Goal: Task Accomplishment & Management: Use online tool/utility

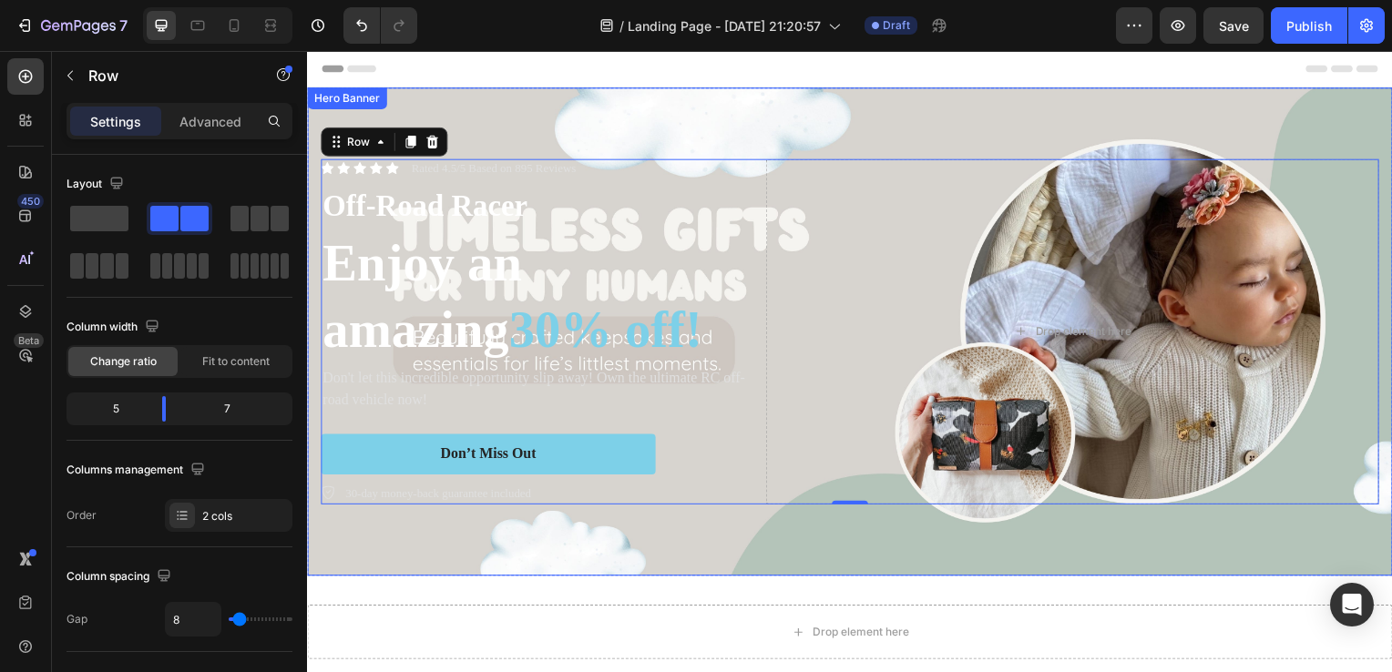
click at [892, 93] on div "Background Image" at bounding box center [853, 334] width 1093 height 492
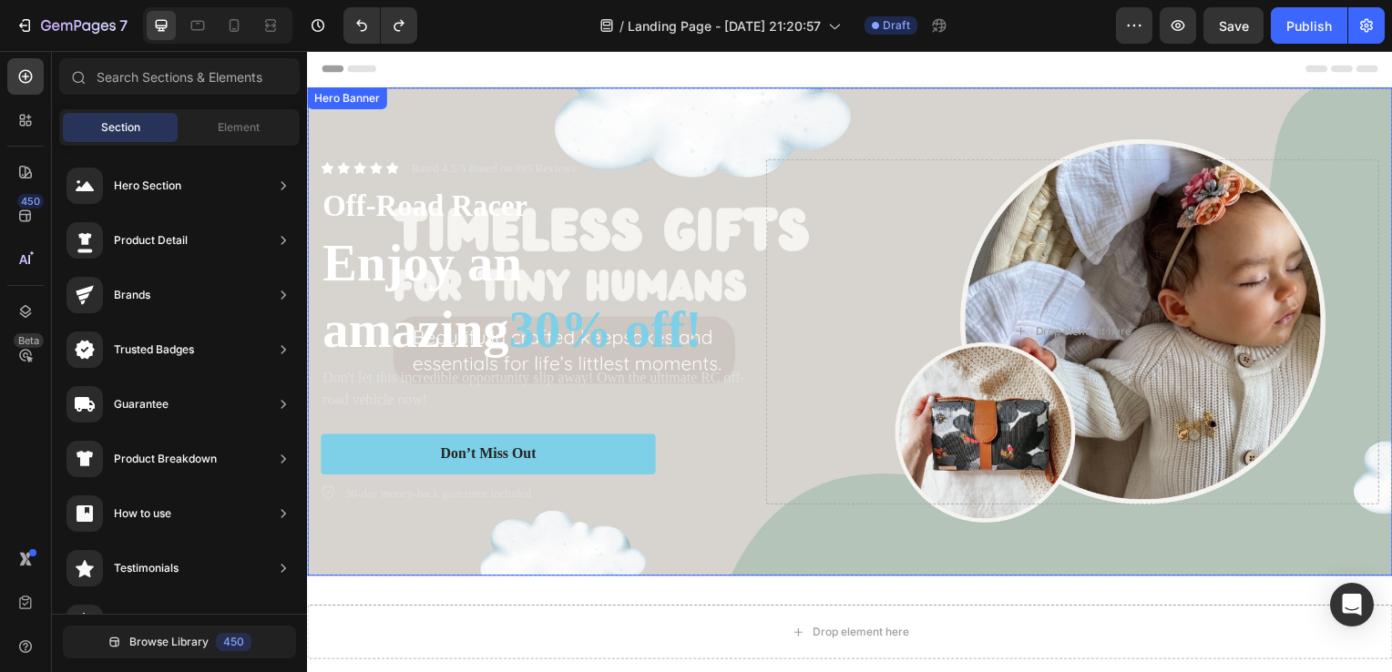
click at [984, 112] on div "Background Image" at bounding box center [853, 334] width 1093 height 492
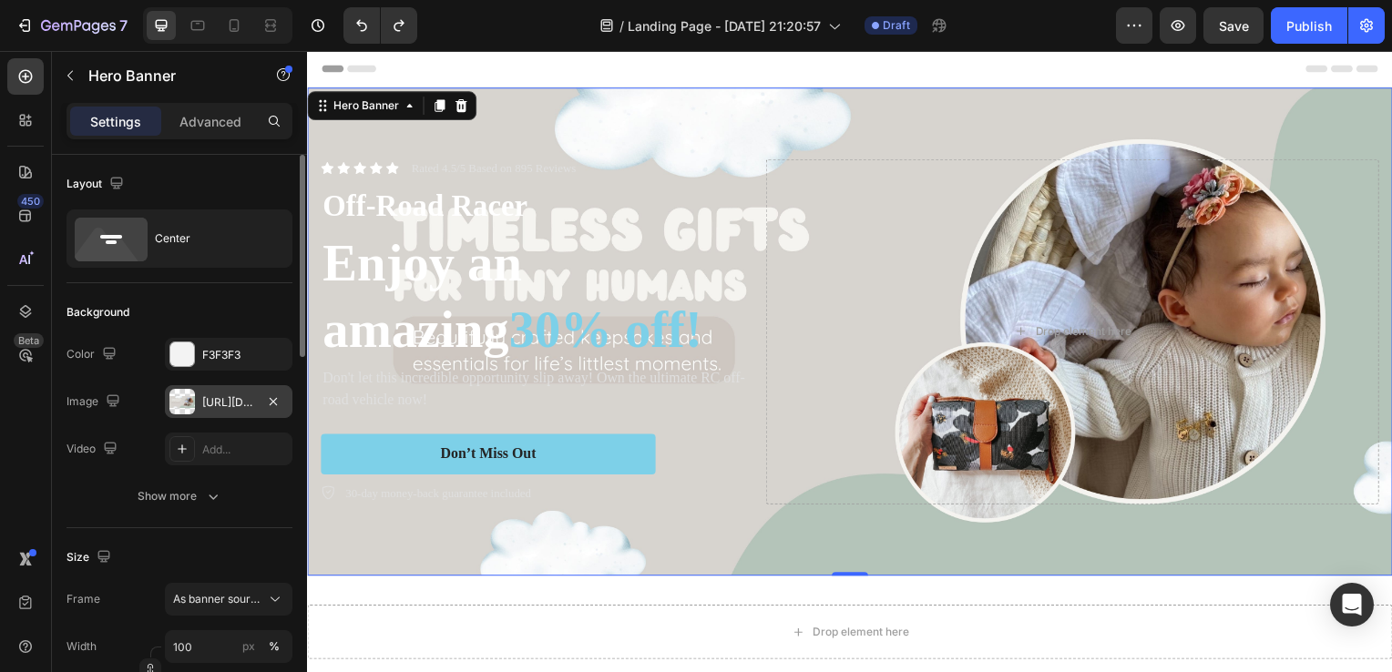
click at [192, 410] on div at bounding box center [181, 401] width 25 height 25
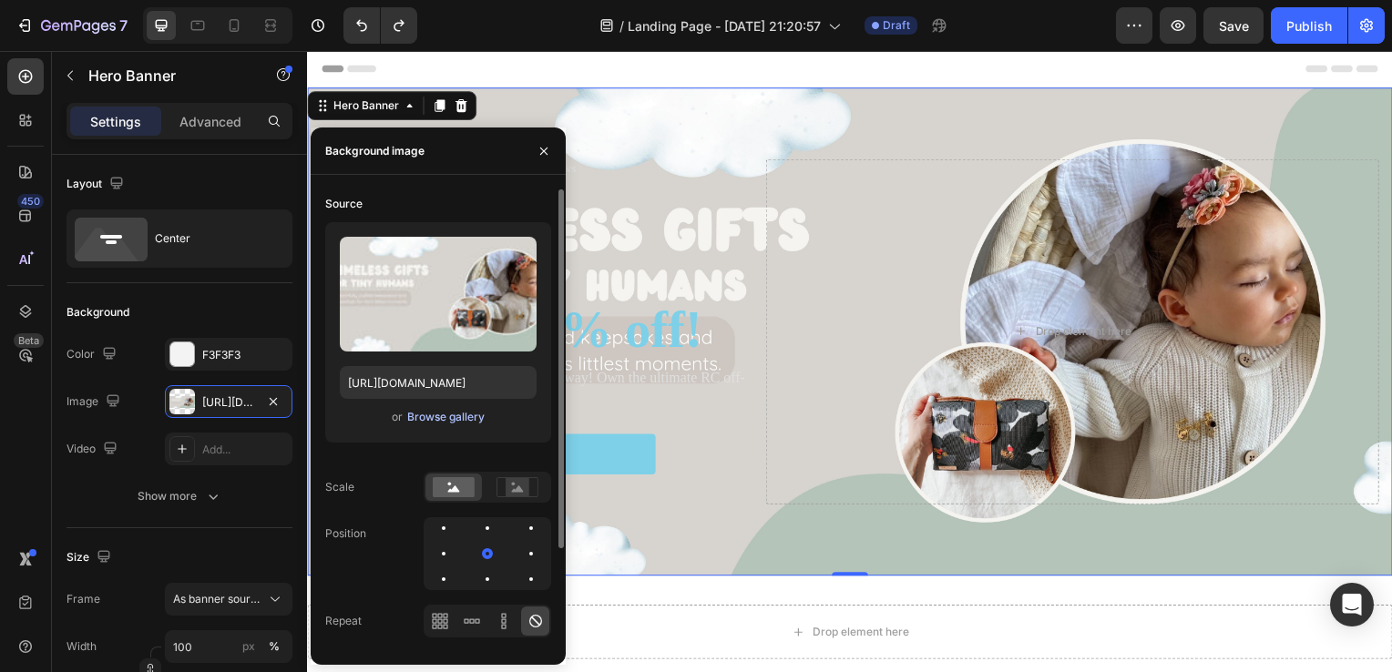
click at [421, 418] on div "Browse gallery" at bounding box center [445, 417] width 77 height 16
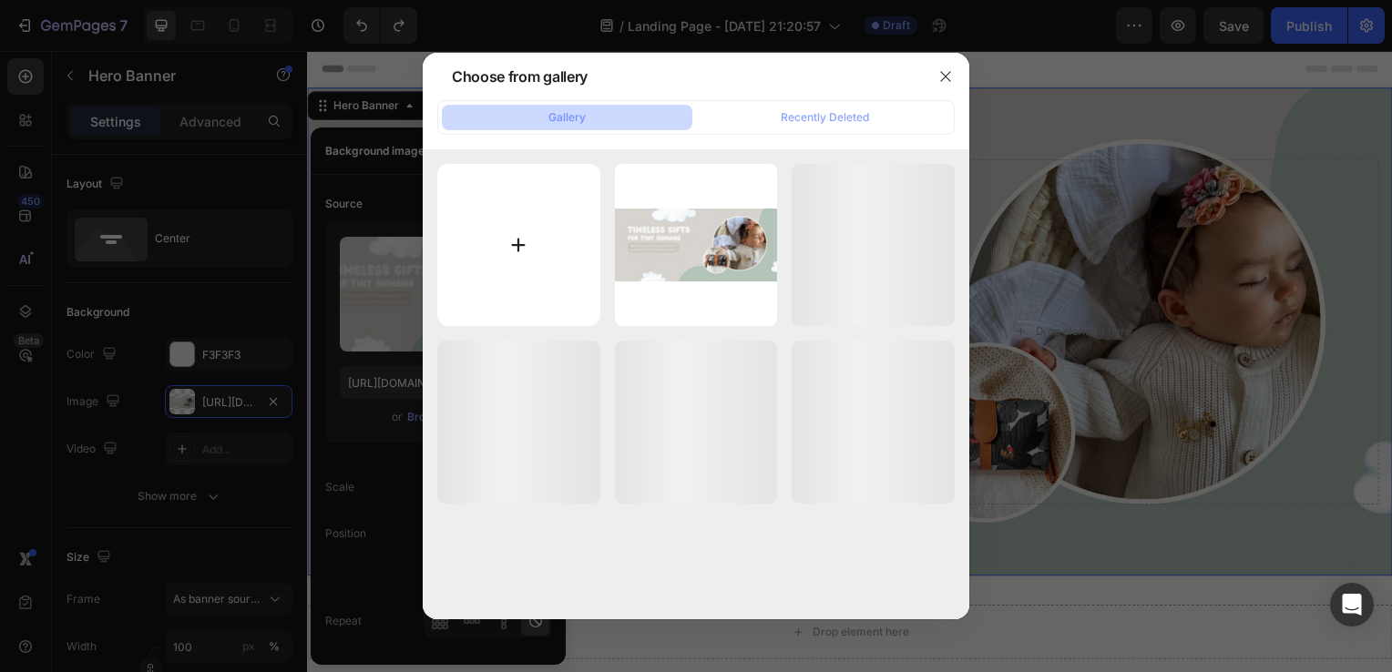
click at [526, 248] on input "file" at bounding box center [518, 245] width 163 height 163
type input "C:\fakepath\Hero SHOPIFY (2).png"
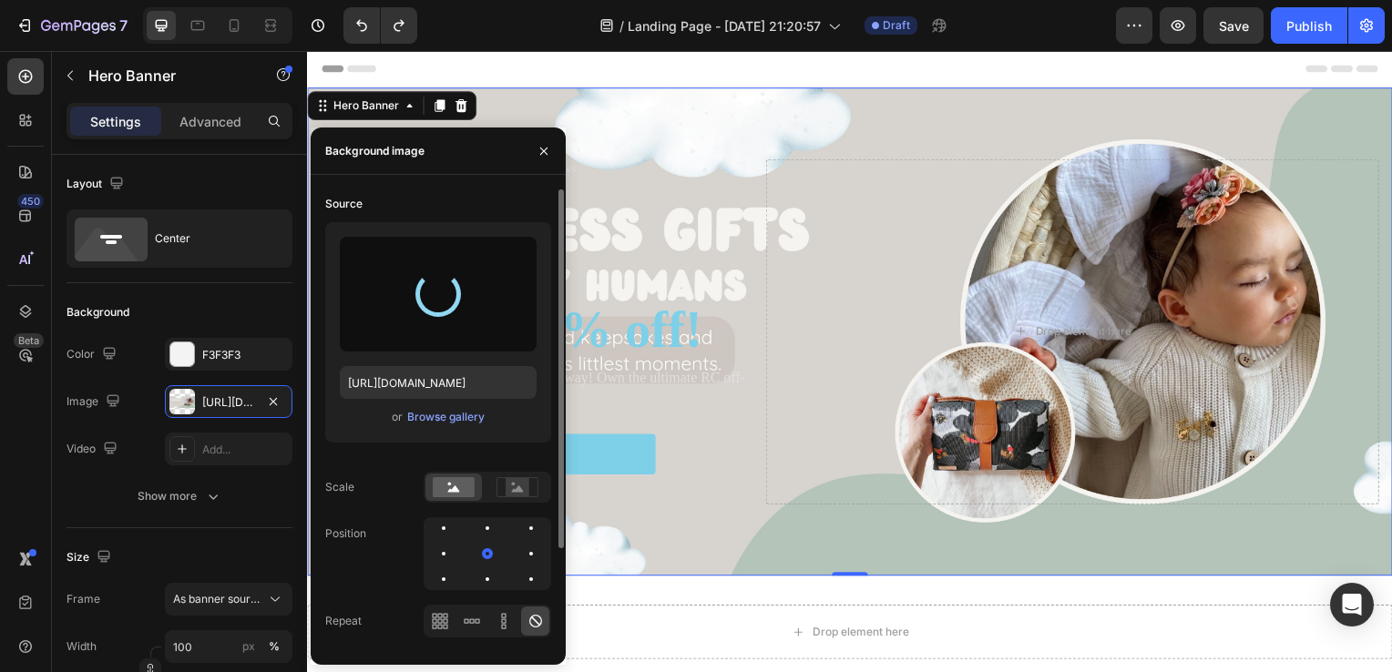
type input "[URL][DOMAIN_NAME]"
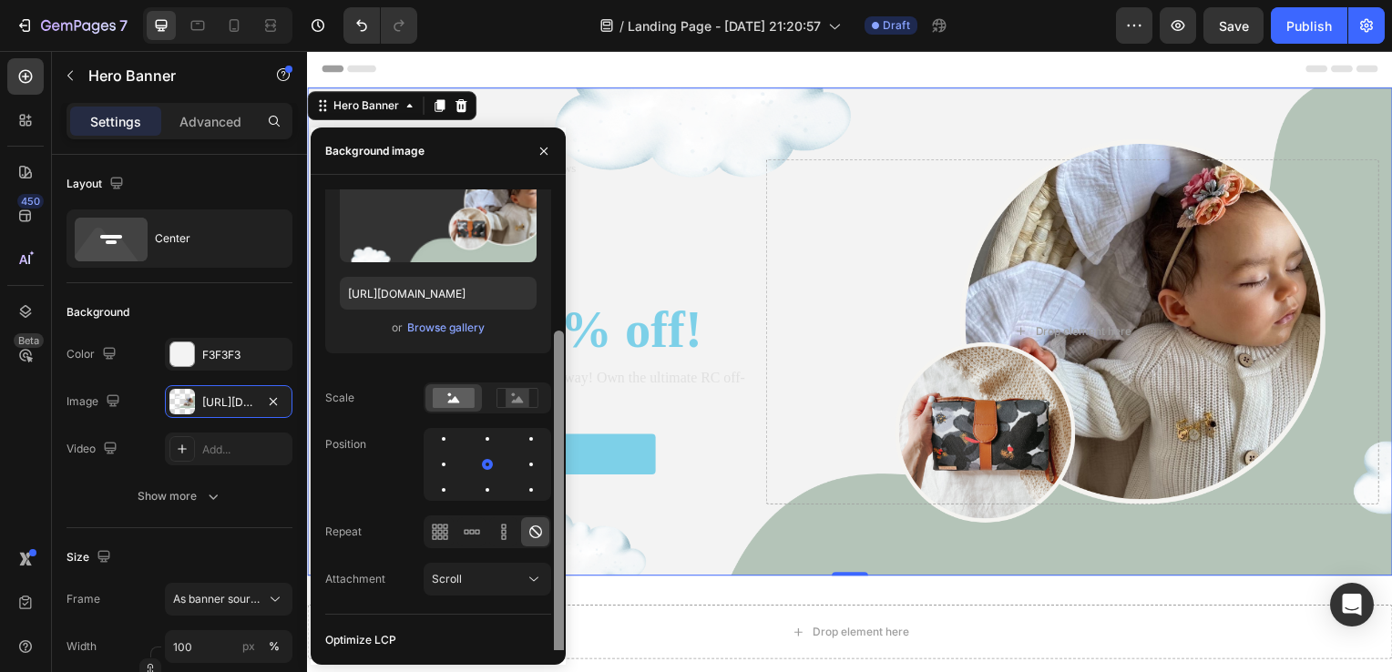
scroll to position [129, 0]
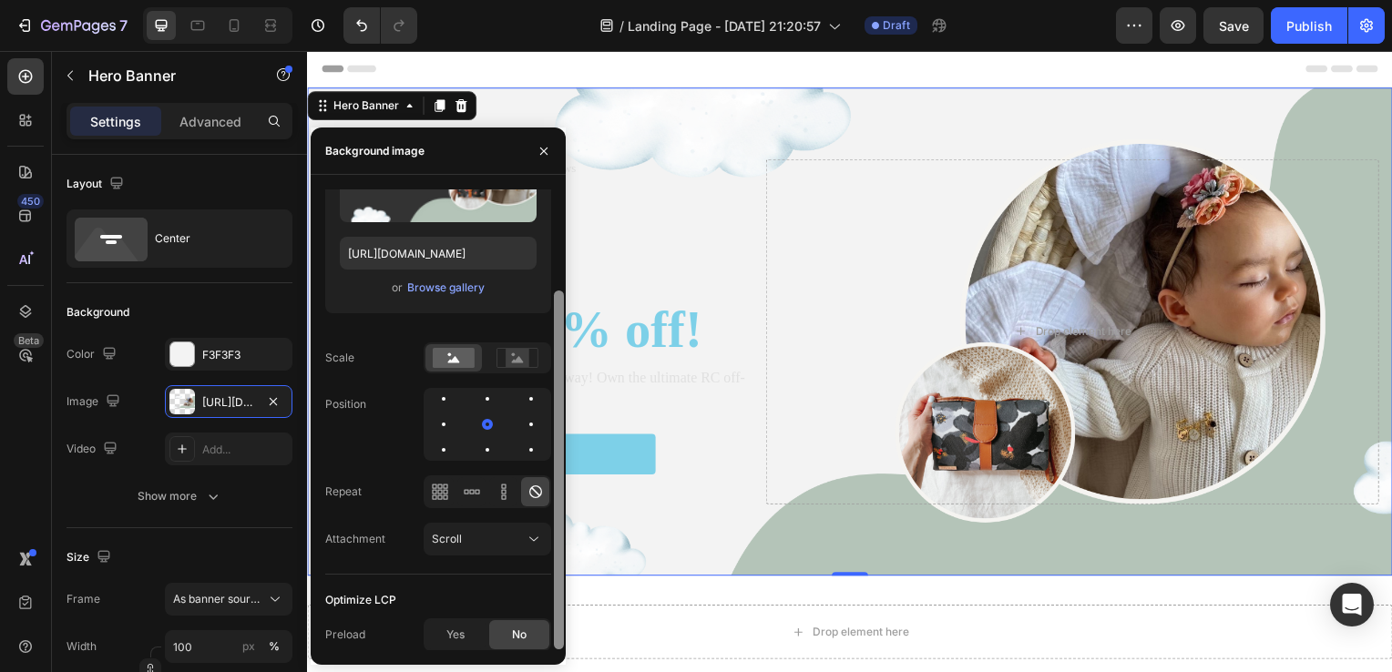
drag, startPoint x: 557, startPoint y: 403, endPoint x: 556, endPoint y: 563, distance: 159.4
click at [556, 563] on div at bounding box center [559, 470] width 10 height 359
click at [502, 532] on div "Scroll" at bounding box center [478, 539] width 93 height 16
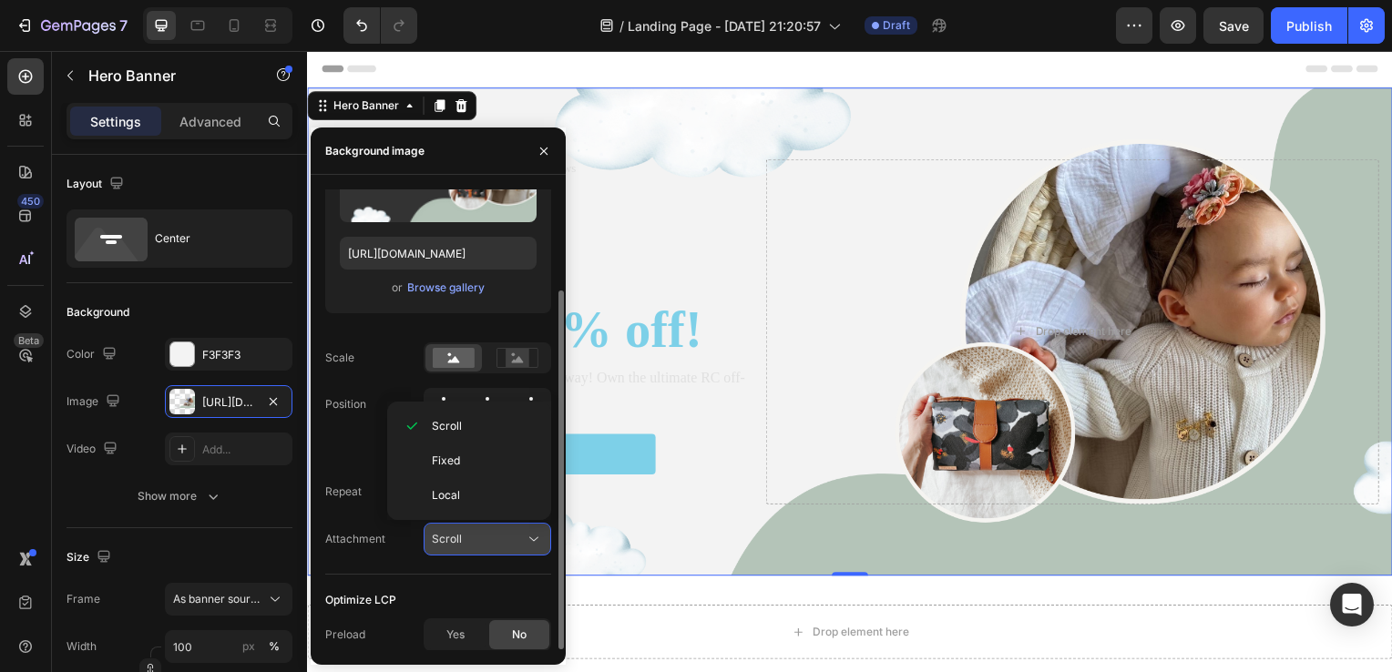
click at [476, 548] on button "Scroll" at bounding box center [486, 539] width 127 height 33
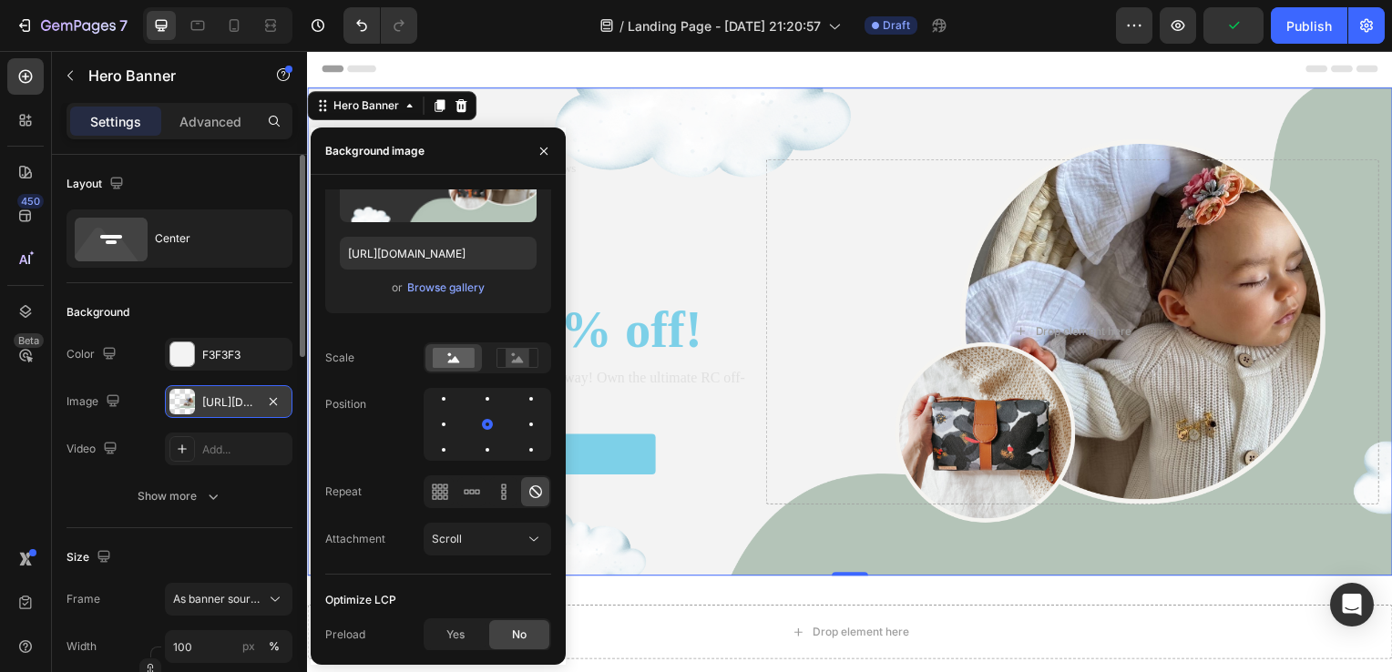
click at [215, 398] on div "[URL][DOMAIN_NAME]" at bounding box center [228, 402] width 53 height 16
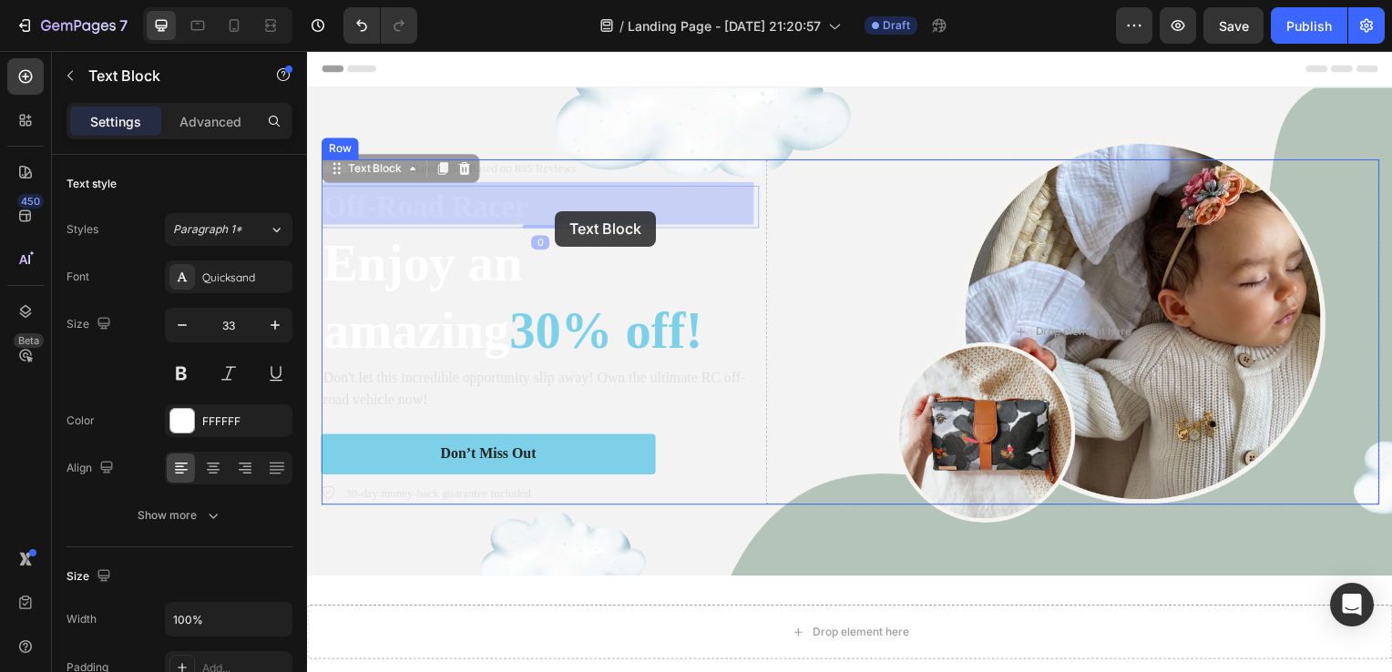
drag, startPoint x: 476, startPoint y: 203, endPoint x: 605, endPoint y: 229, distance: 130.9
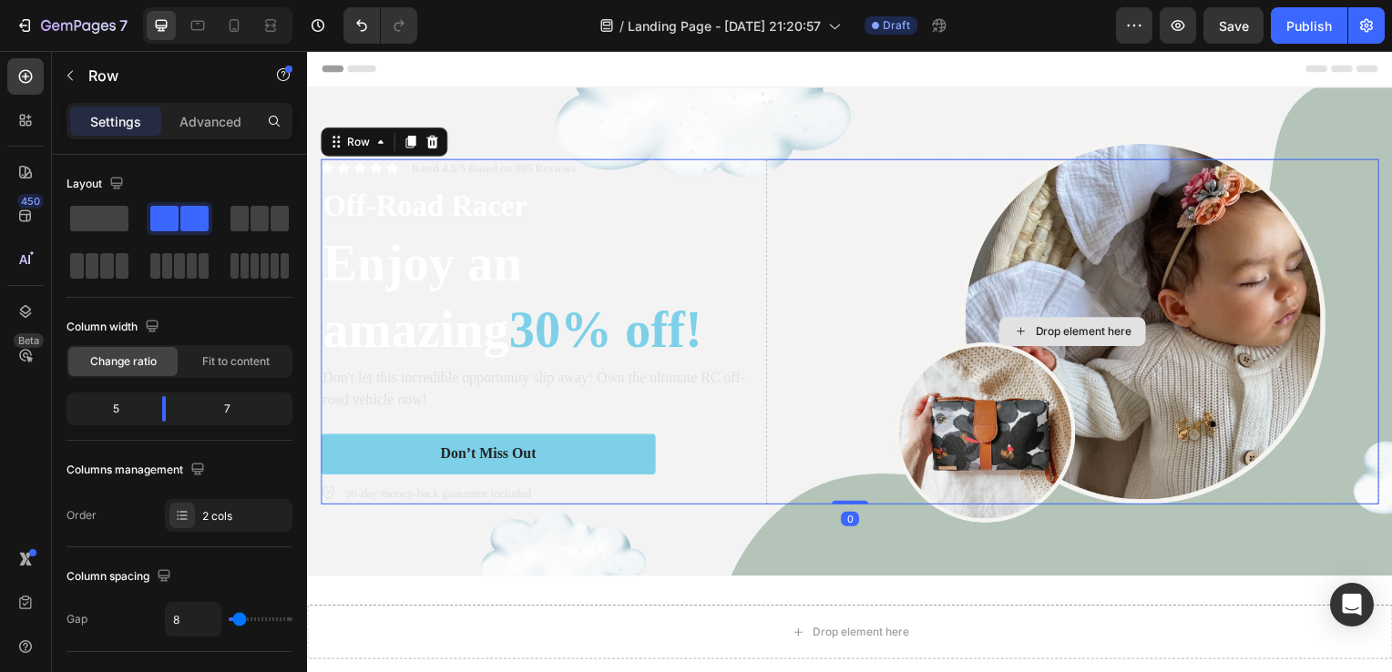
click at [769, 392] on div "Drop element here" at bounding box center [1077, 334] width 617 height 348
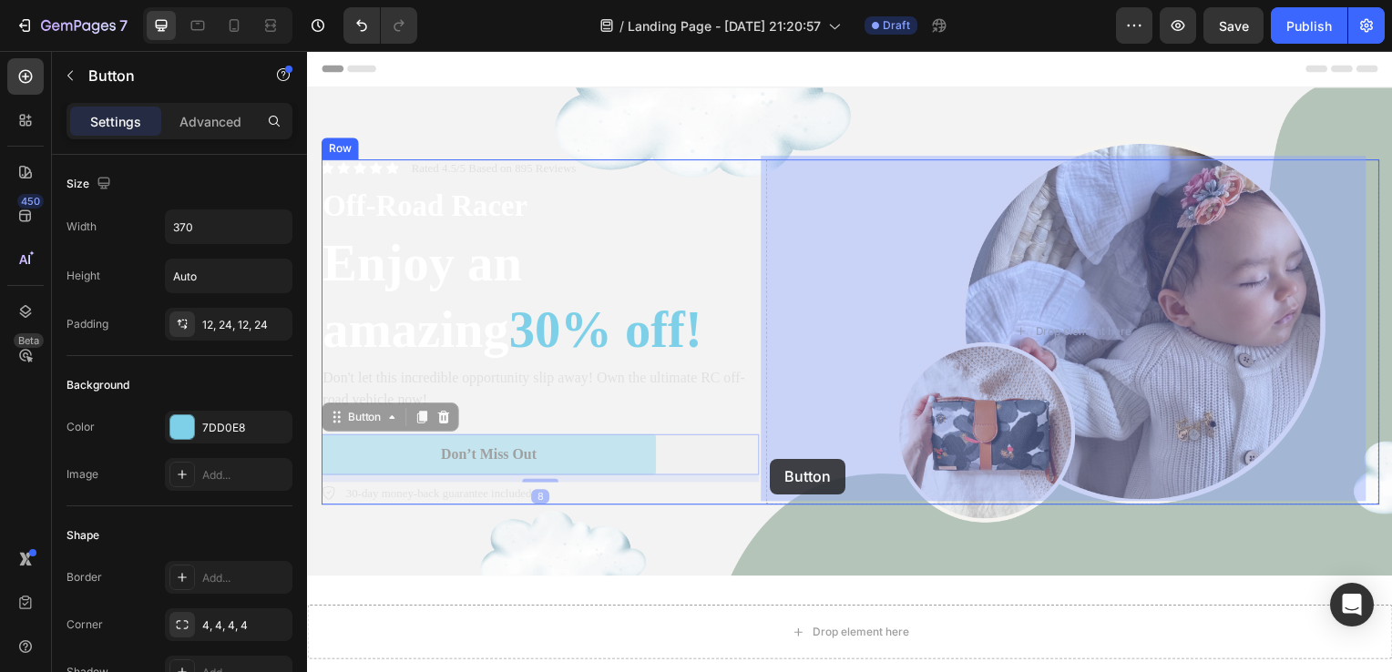
drag, startPoint x: 727, startPoint y: 462, endPoint x: 779, endPoint y: 462, distance: 51.9
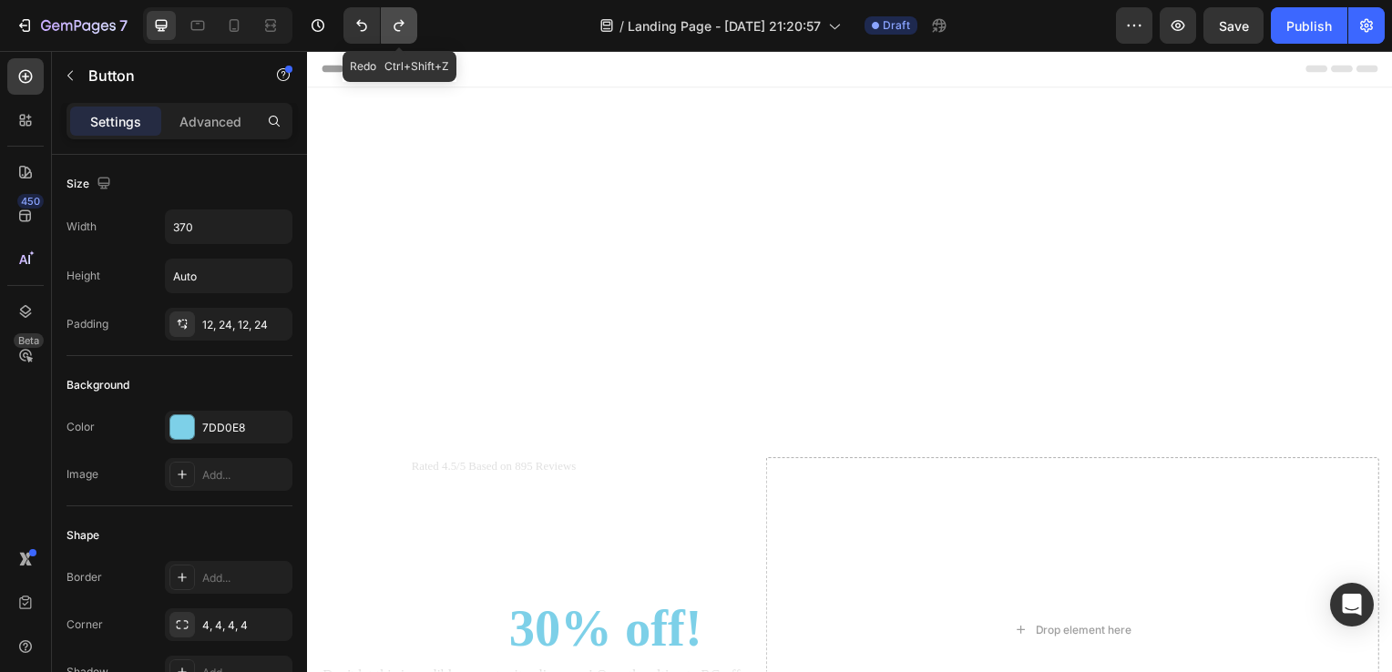
click at [397, 30] on icon "Undo/Redo" at bounding box center [398, 26] width 10 height 12
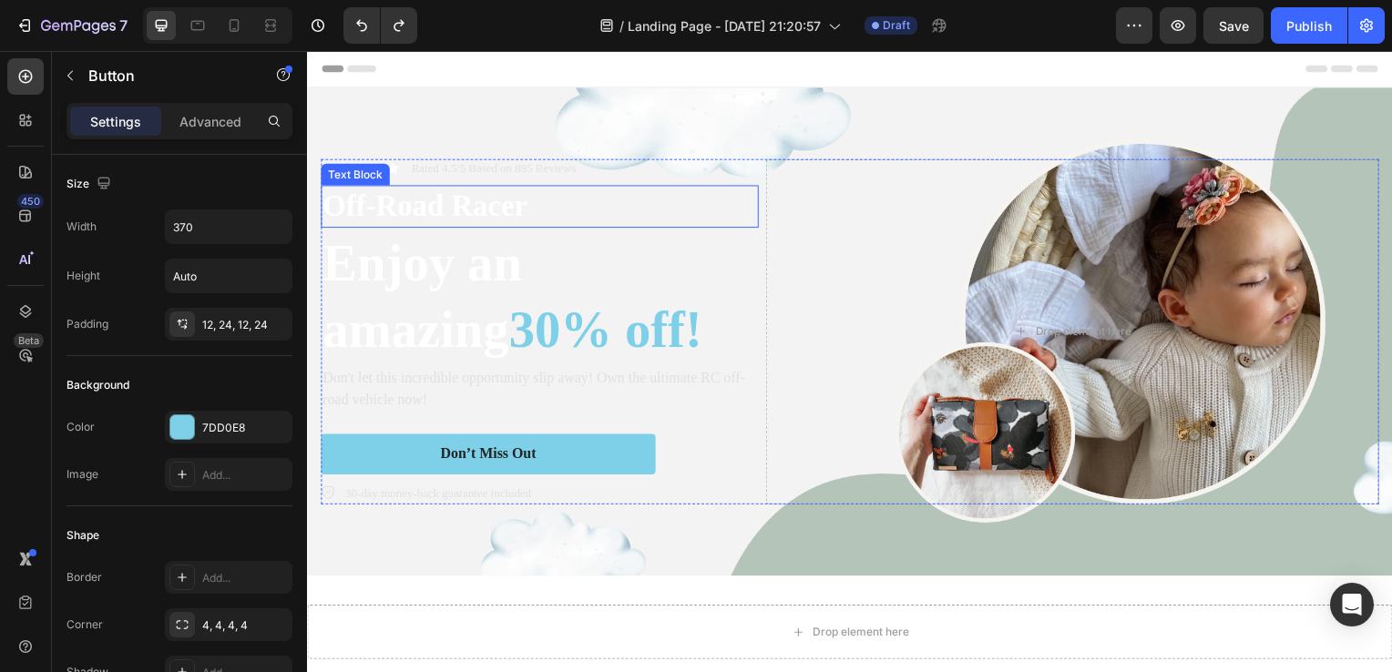
click at [417, 190] on p "Off-Road Racer" at bounding box center [540, 208] width 437 height 39
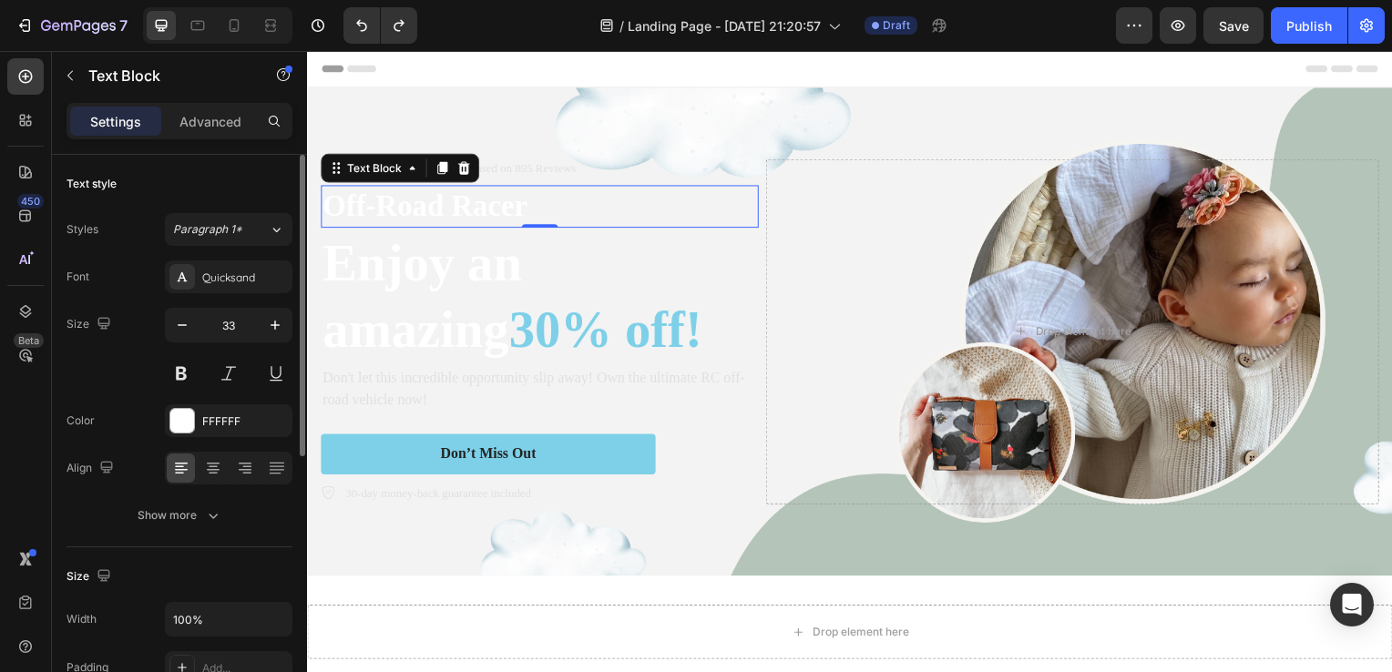
click at [211, 294] on div "Font Quicksand Size 33 Color FFFFFF Align Show more" at bounding box center [179, 395] width 226 height 271
click at [229, 275] on div "Quicksand" at bounding box center [245, 278] width 86 height 16
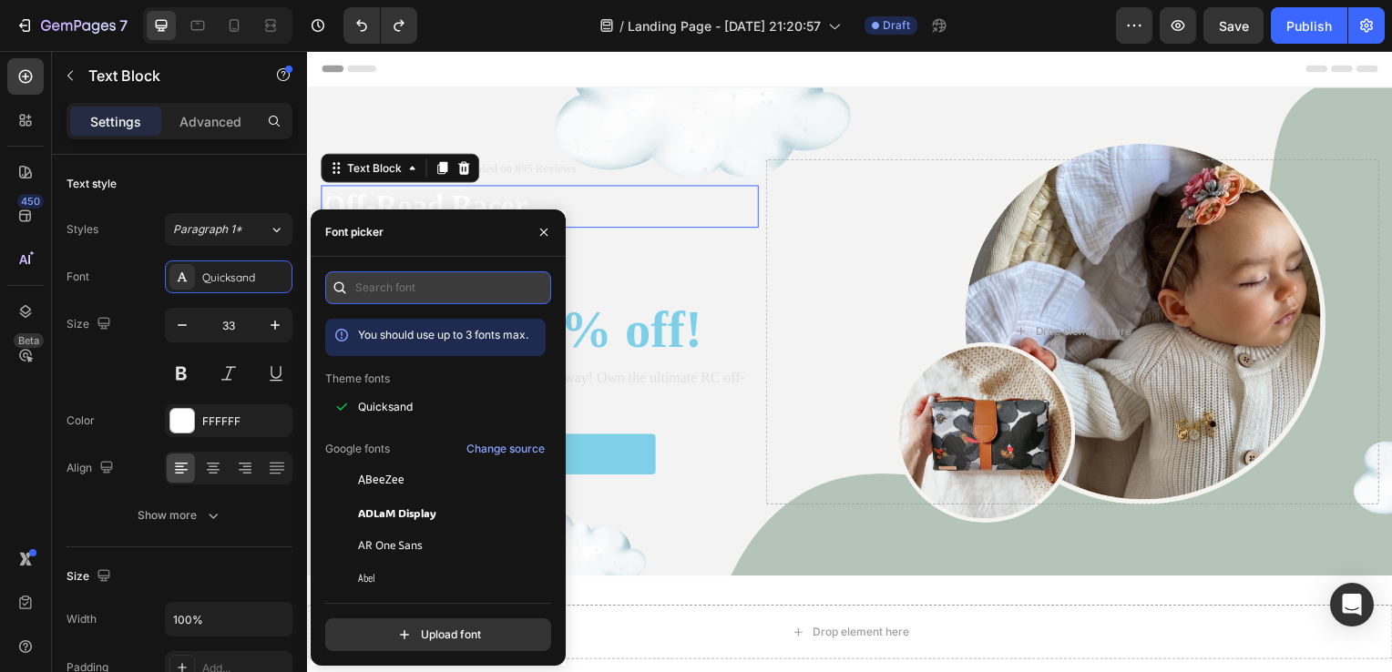
click at [404, 282] on input "text" at bounding box center [438, 287] width 226 height 33
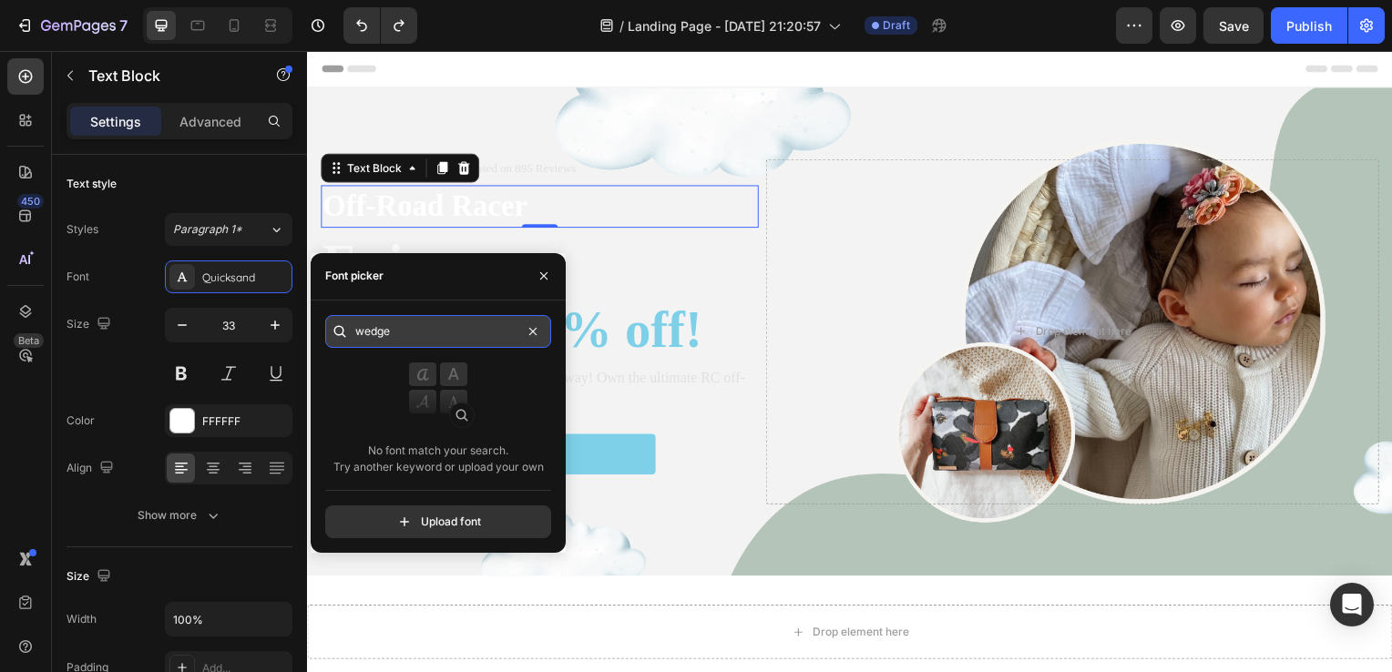
type input "wedges"
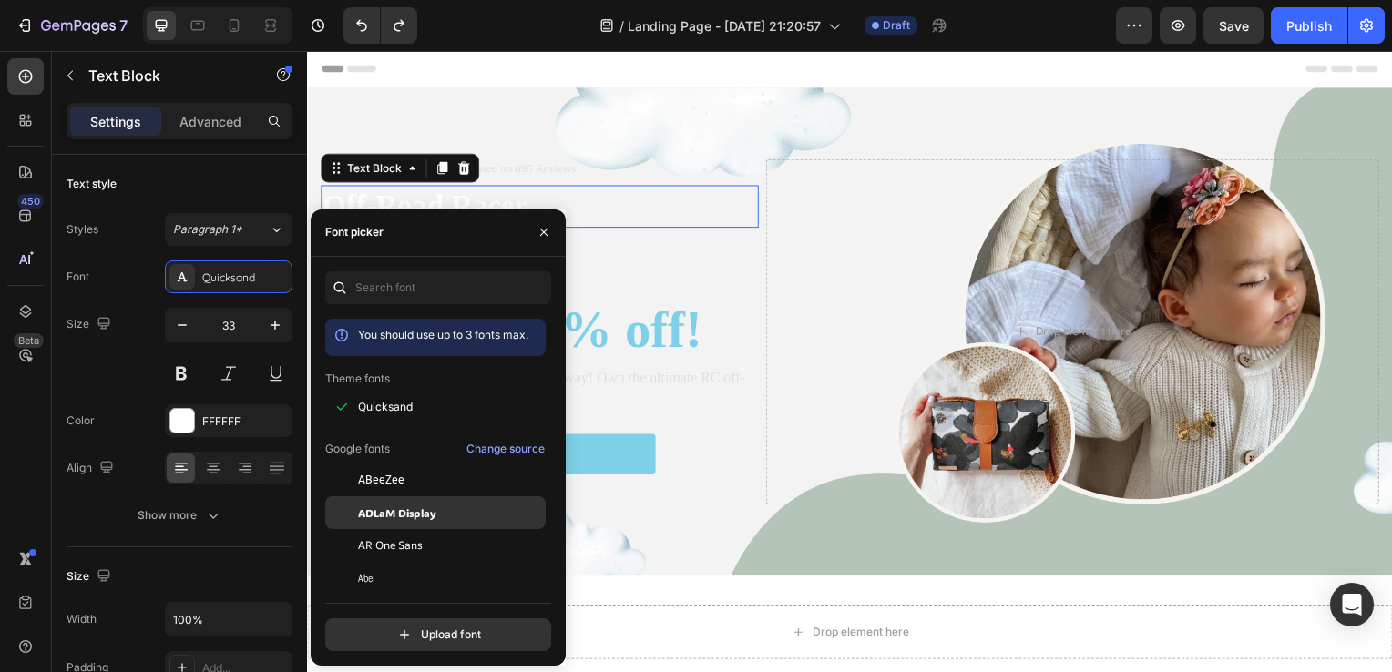
click at [412, 516] on span "ADLaM Display" at bounding box center [397, 513] width 78 height 16
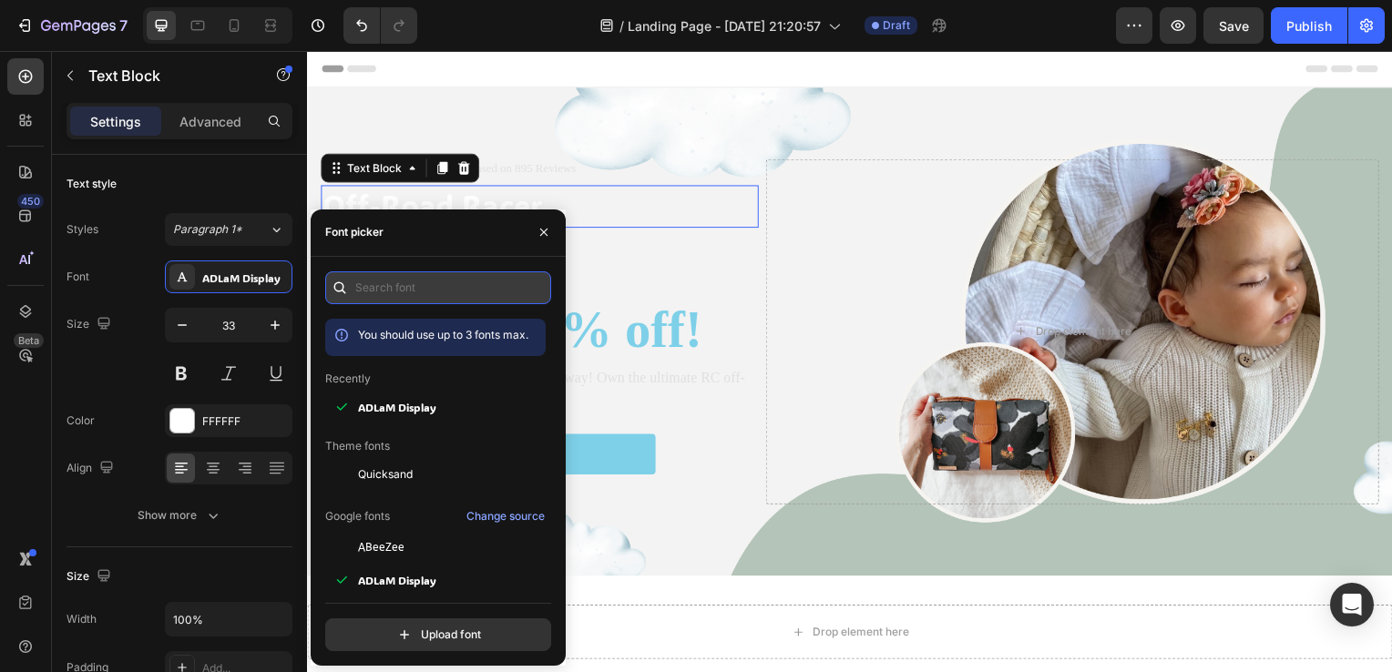
click at [457, 285] on input "text" at bounding box center [438, 287] width 226 height 33
drag, startPoint x: 550, startPoint y: 319, endPoint x: 544, endPoint y: 373, distance: 55.0
click at [544, 373] on div "You should use up to 3 fonts max. Recently [PERSON_NAME] Display Theme fonts Qu…" at bounding box center [438, 495] width 226 height 353
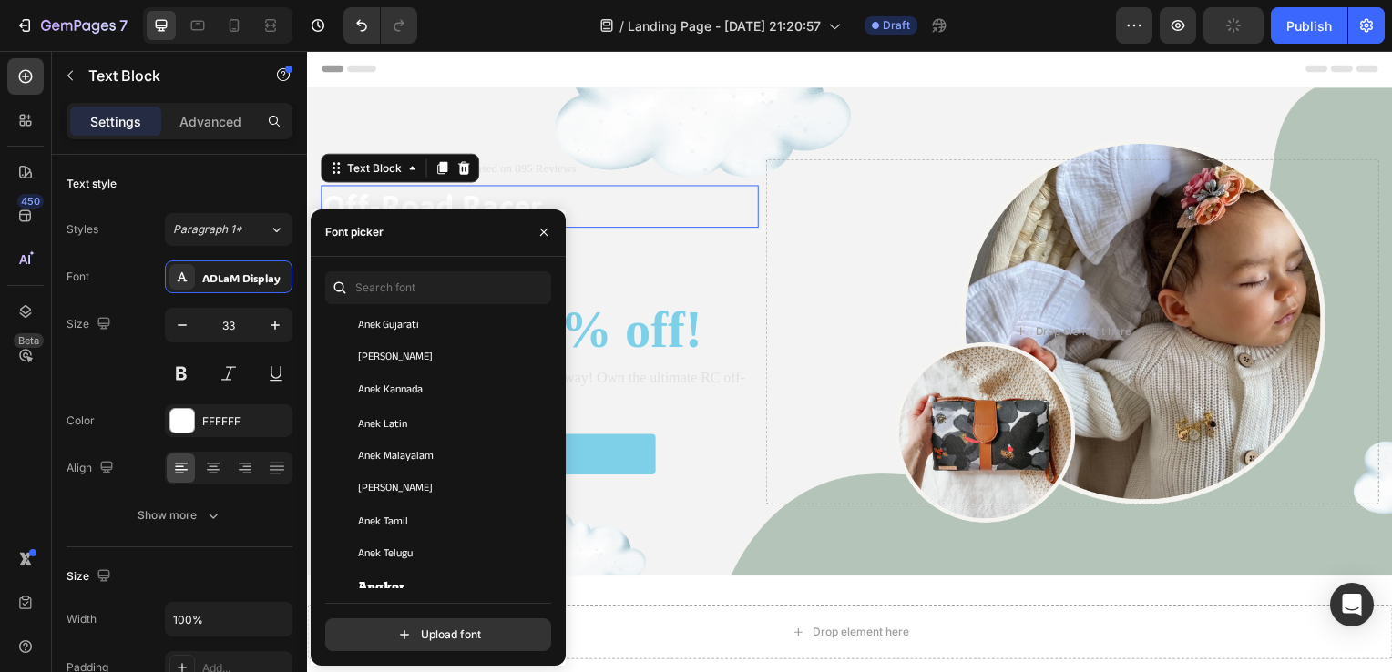
scroll to position [2788, 0]
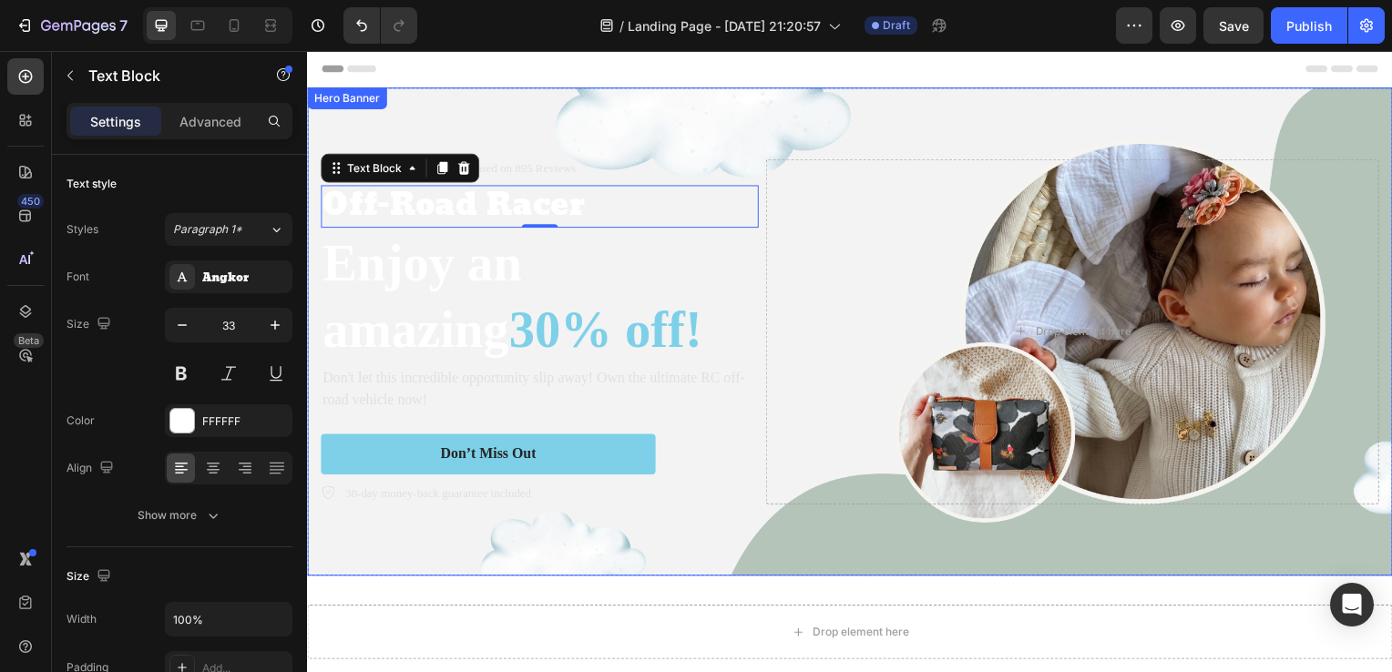
click at [487, 116] on div "Background Image" at bounding box center [853, 334] width 1093 height 492
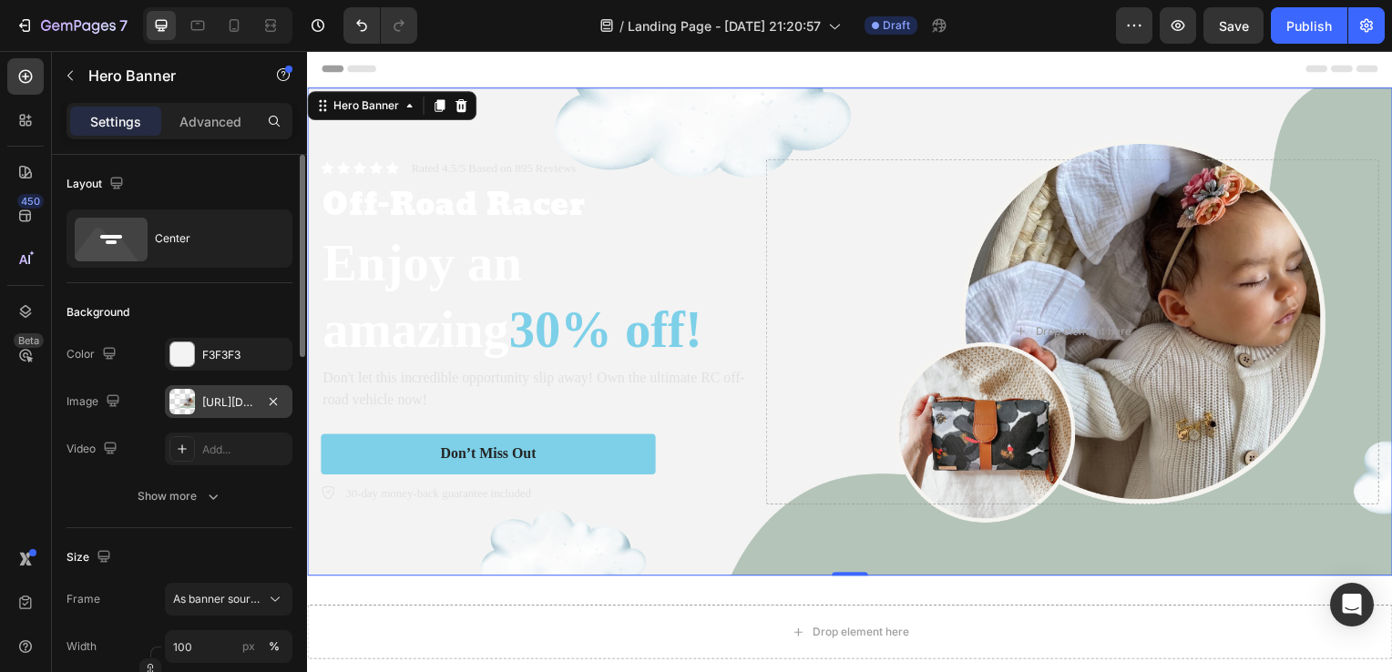
click at [240, 400] on div "[URL][DOMAIN_NAME]" at bounding box center [228, 402] width 53 height 16
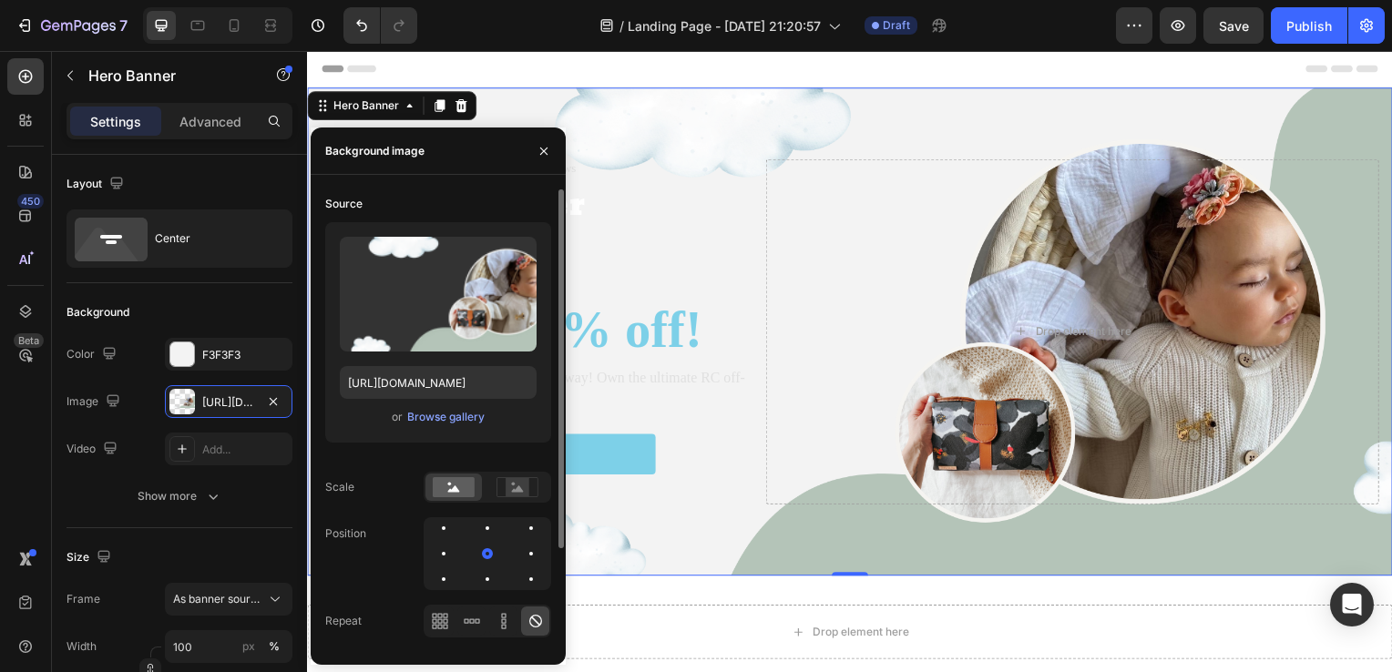
click at [432, 428] on div "Upload Image [URL][DOMAIN_NAME] or Browse gallery" at bounding box center [438, 332] width 226 height 220
click at [441, 418] on div "Browse gallery" at bounding box center [445, 417] width 77 height 16
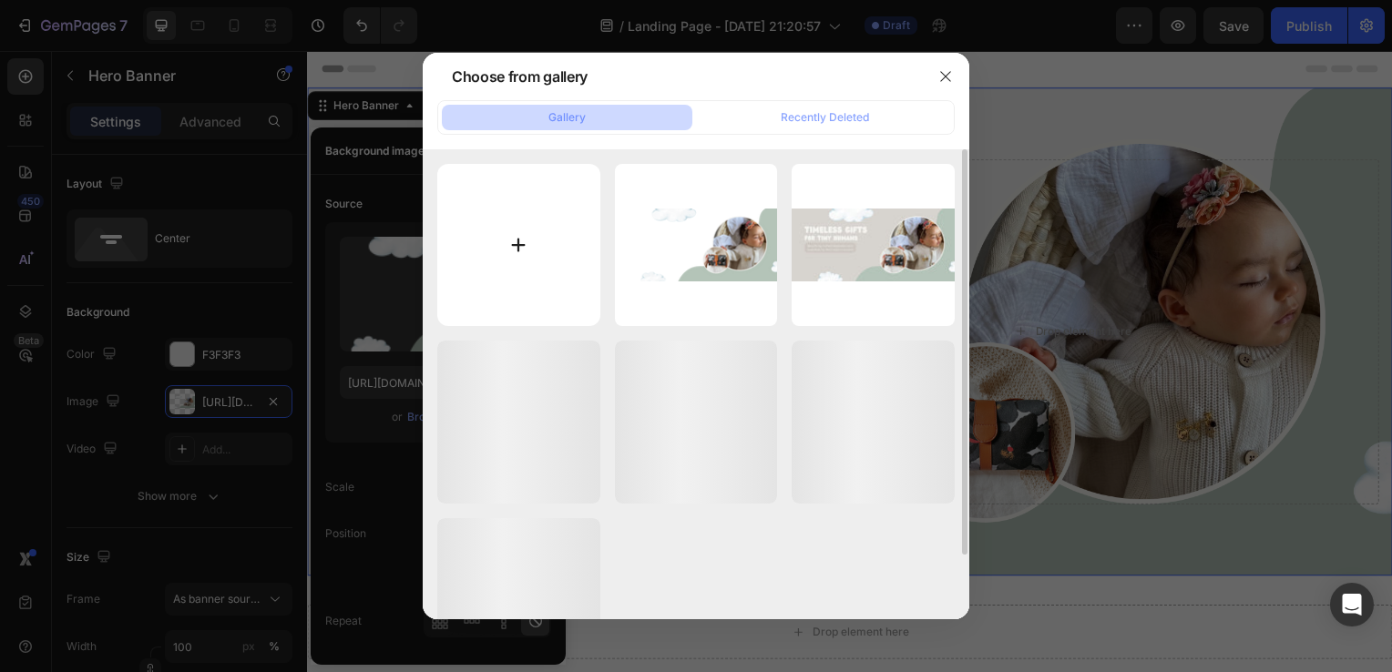
click at [518, 259] on input "file" at bounding box center [518, 245] width 163 height 163
type input "C:\fakepath\Hero SHOPIFY (2).png"
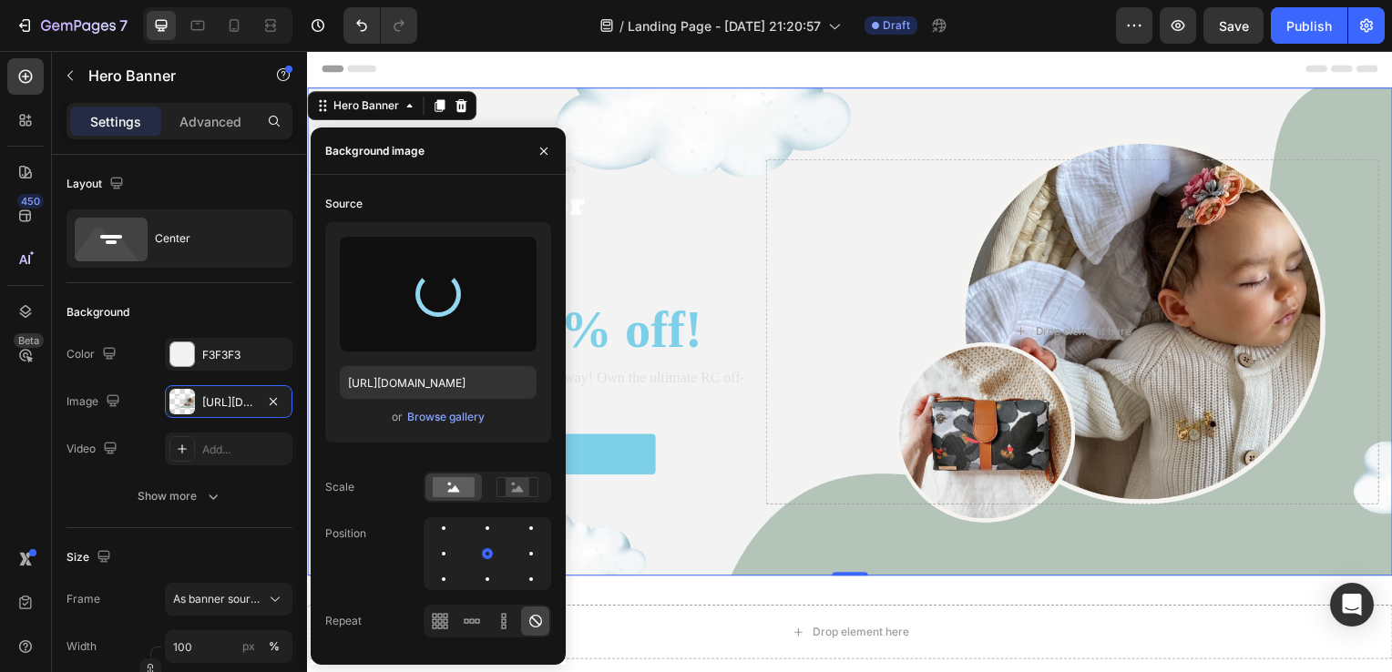
type input "[URL][DOMAIN_NAME]"
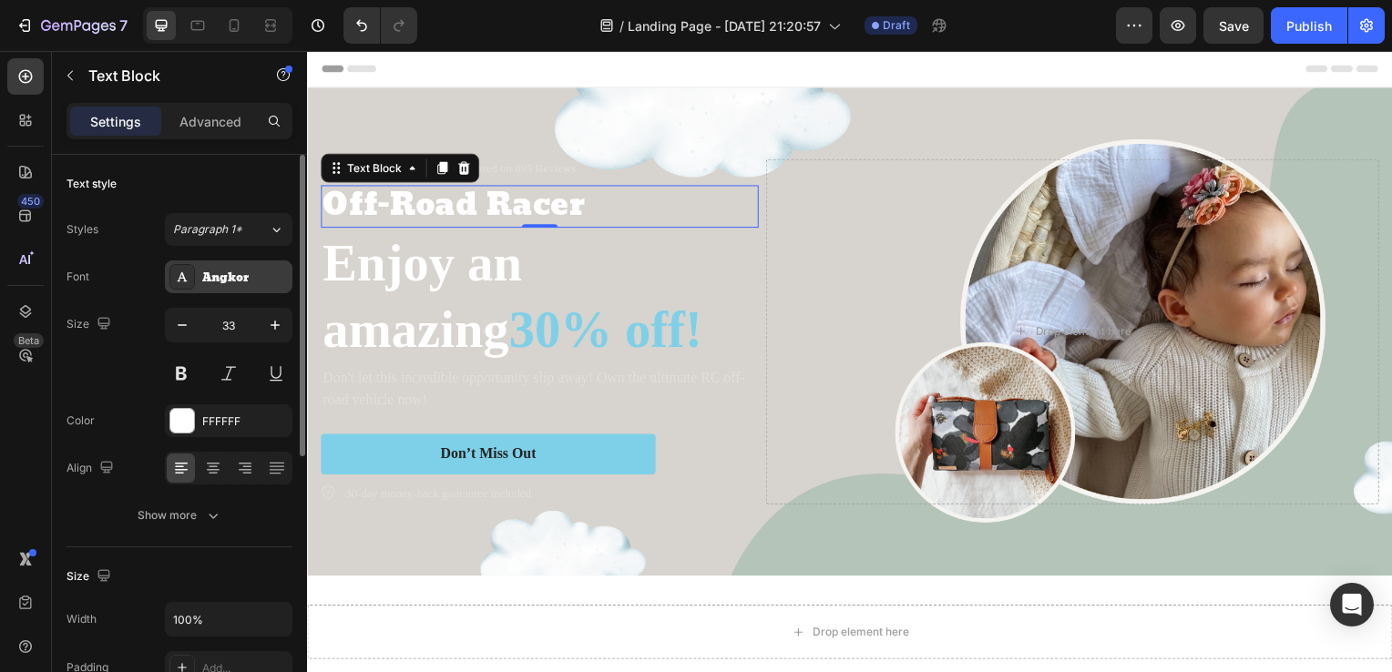
click at [236, 284] on div "Angkor" at bounding box center [245, 278] width 86 height 16
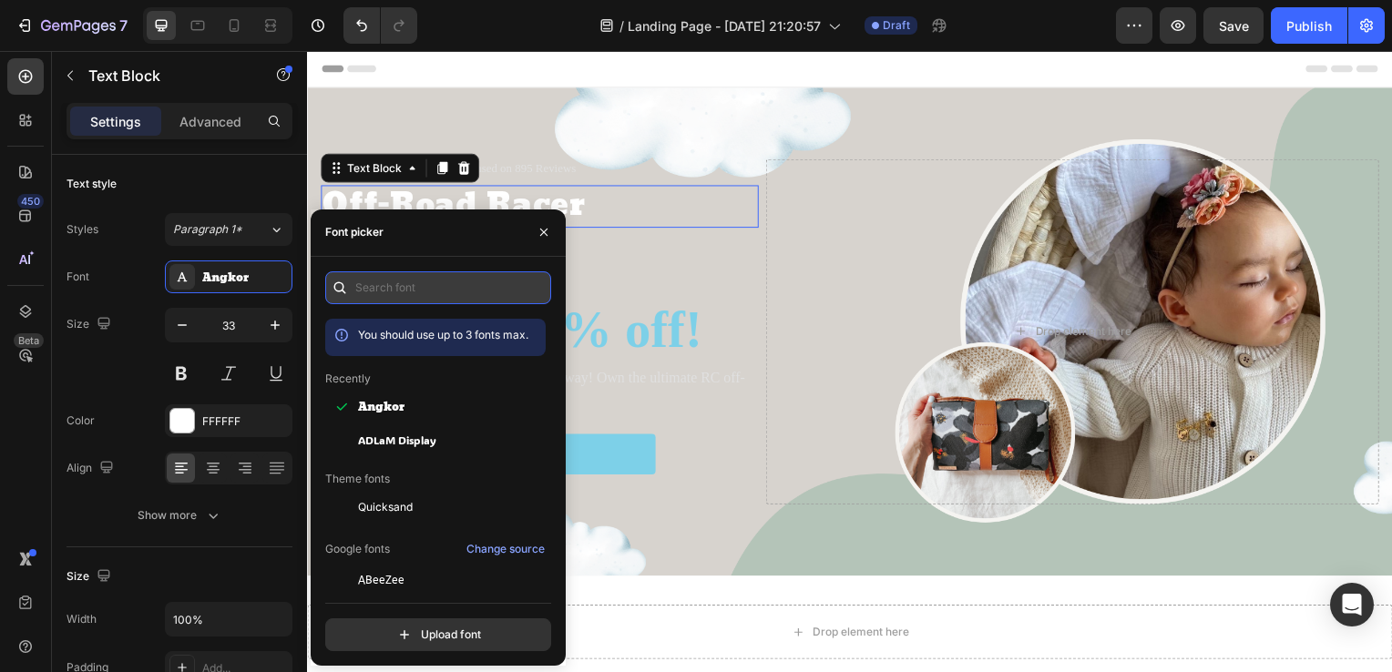
click at [430, 286] on input "text" at bounding box center [438, 287] width 226 height 33
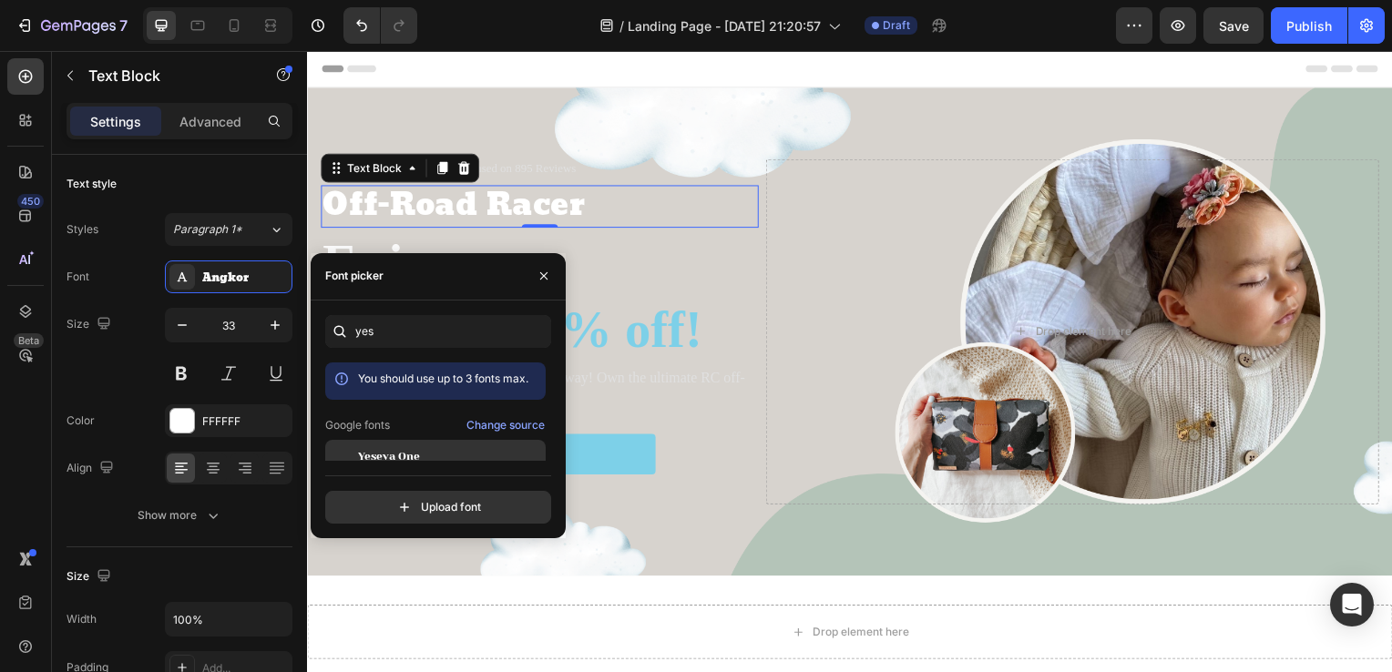
click at [412, 446] on div "Yeseva One" at bounding box center [435, 456] width 220 height 33
click at [386, 280] on div "Font picker" at bounding box center [351, 276] width 80 height 46
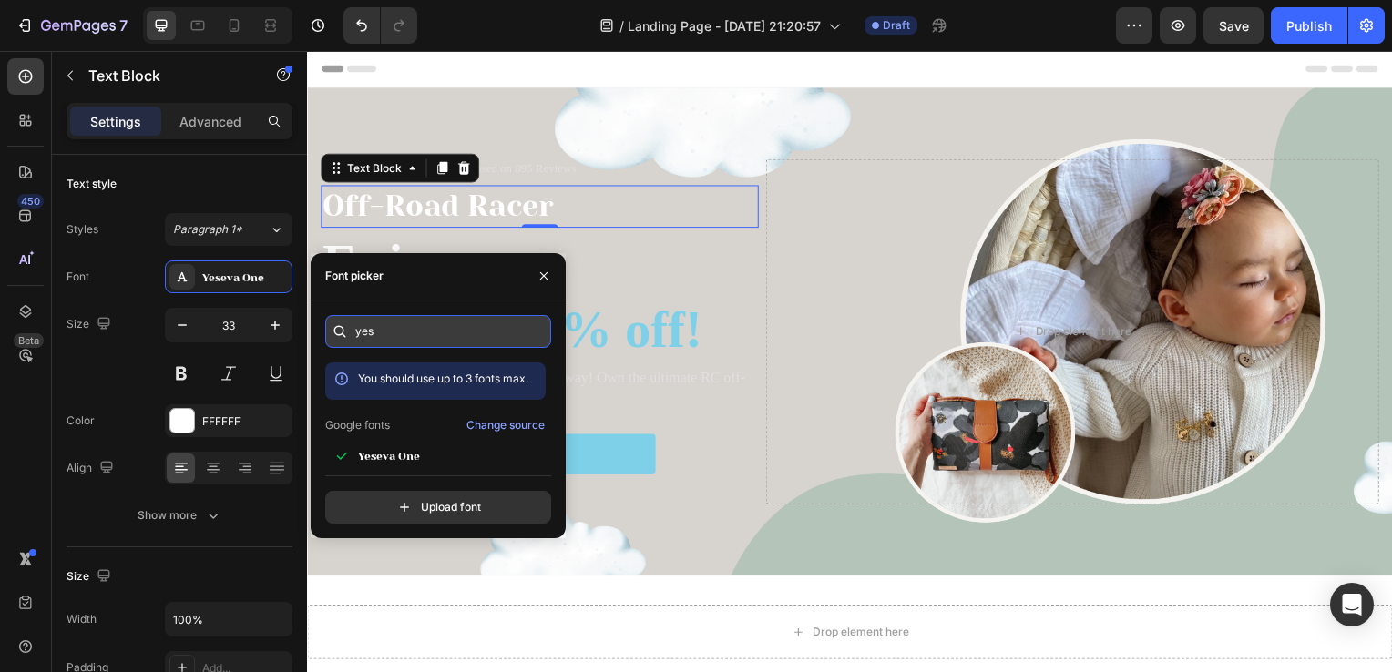
drag, startPoint x: 386, startPoint y: 280, endPoint x: 375, endPoint y: 328, distance: 49.5
click at [375, 328] on input "yes" at bounding box center [438, 331] width 226 height 33
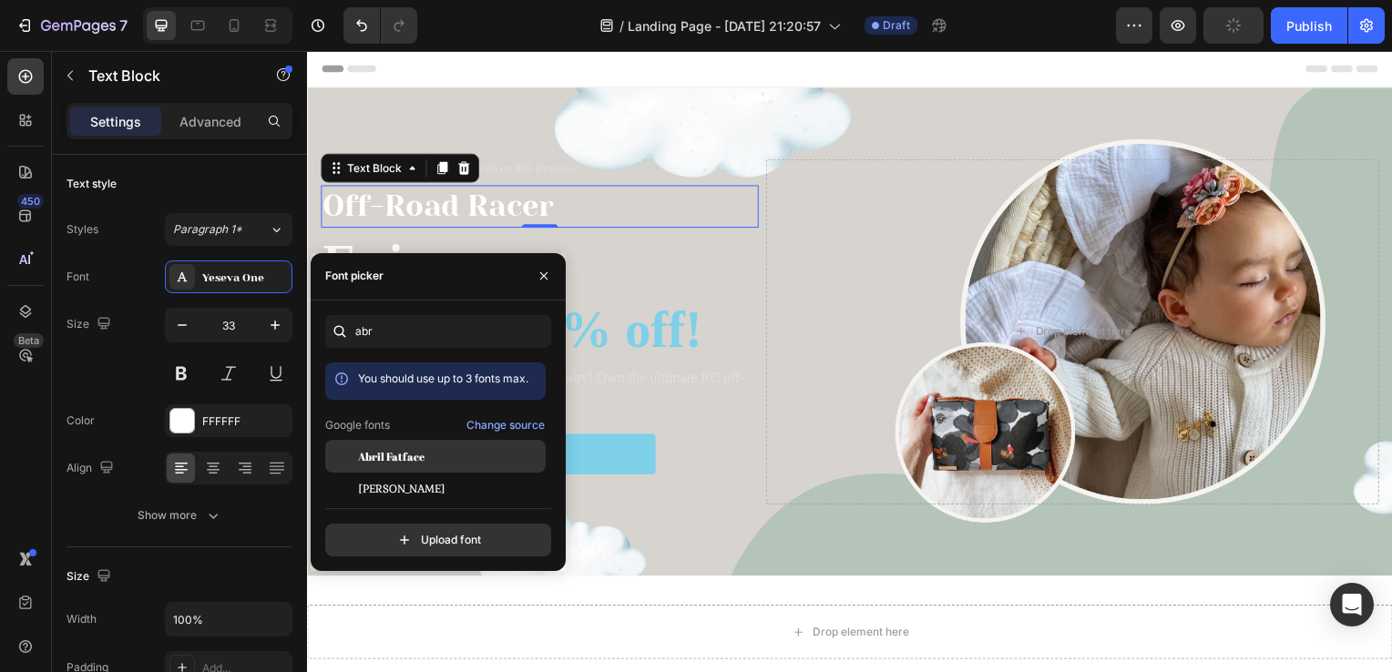
click at [395, 456] on span "Abril Fatface" at bounding box center [391, 456] width 66 height 16
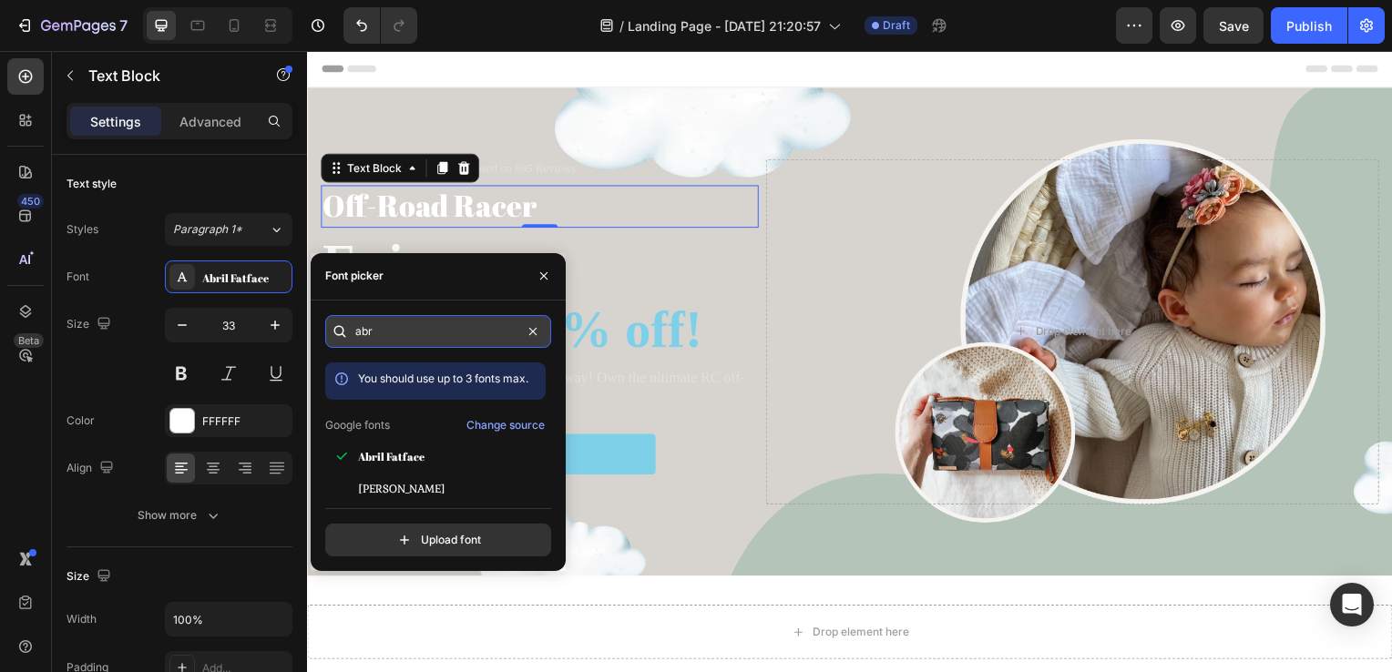
click at [374, 331] on input "abr" at bounding box center [438, 331] width 226 height 33
drag, startPoint x: 374, startPoint y: 331, endPoint x: 325, endPoint y: 334, distance: 49.3
click at [325, 334] on div "lora" at bounding box center [438, 331] width 226 height 33
type input "lora"
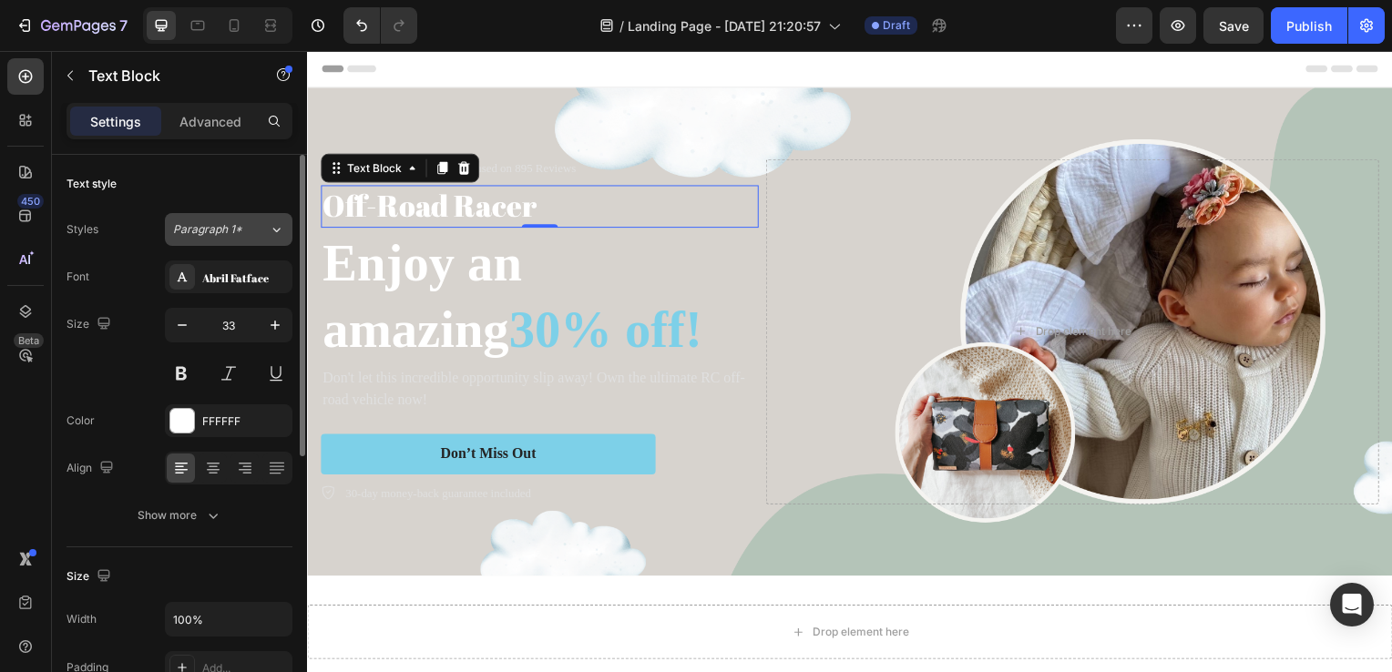
click at [237, 228] on span "Paragraph 1*" at bounding box center [207, 229] width 69 height 16
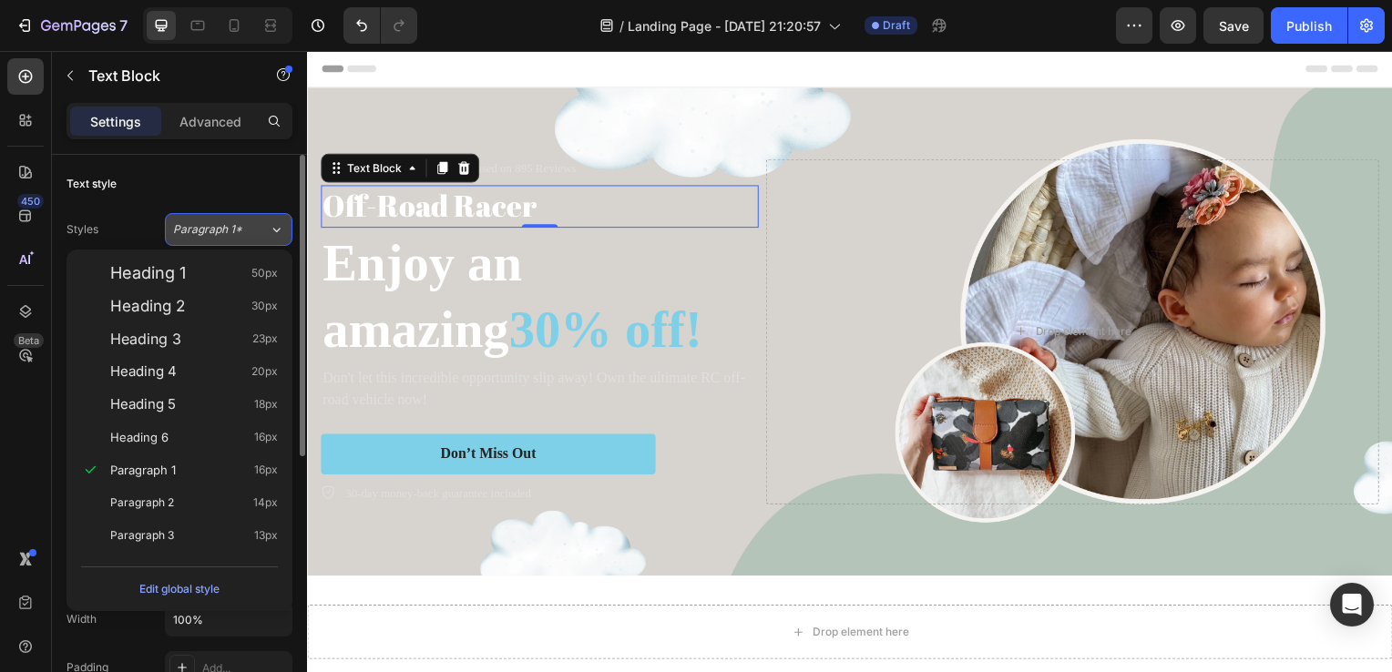
click at [237, 228] on span "Paragraph 1*" at bounding box center [207, 229] width 69 height 16
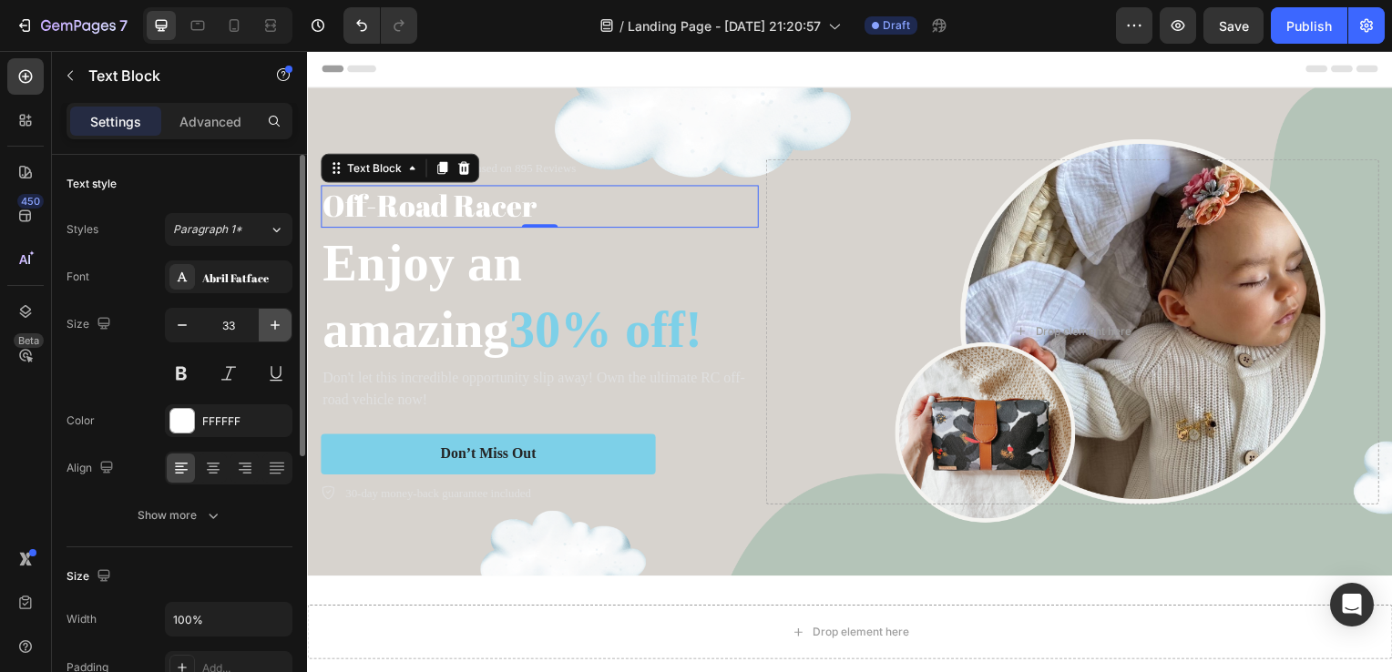
click at [281, 332] on icon "button" at bounding box center [275, 325] width 18 height 18
type input "35"
click at [178, 369] on button at bounding box center [181, 373] width 33 height 33
click at [171, 384] on button at bounding box center [181, 373] width 33 height 33
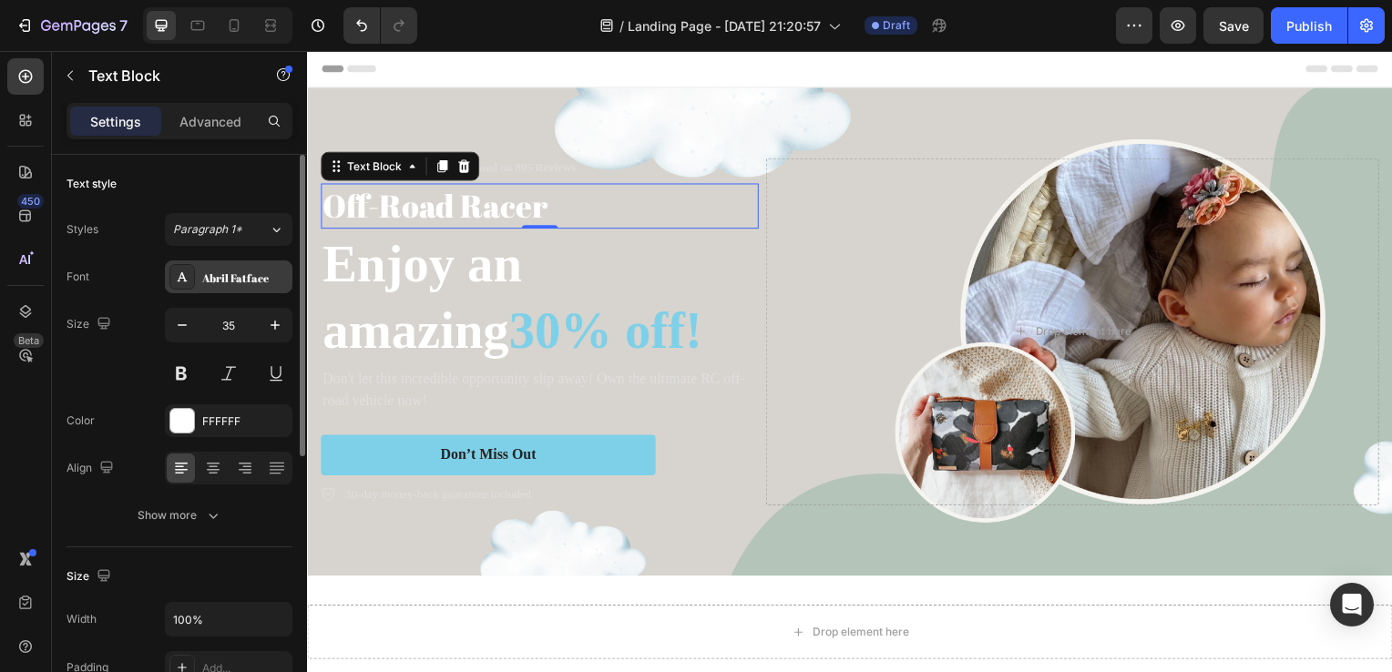
click at [247, 270] on div "Abril Fatface" at bounding box center [245, 278] width 86 height 16
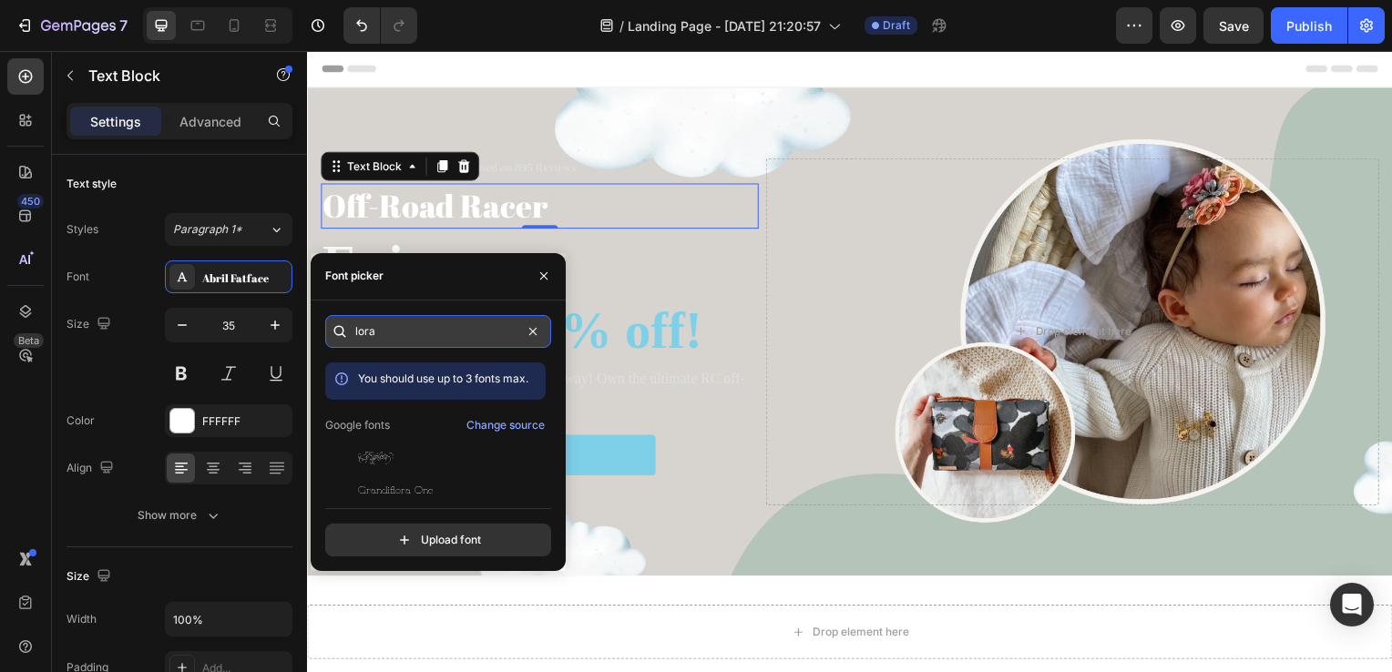
click at [380, 336] on input "lora" at bounding box center [438, 331] width 226 height 33
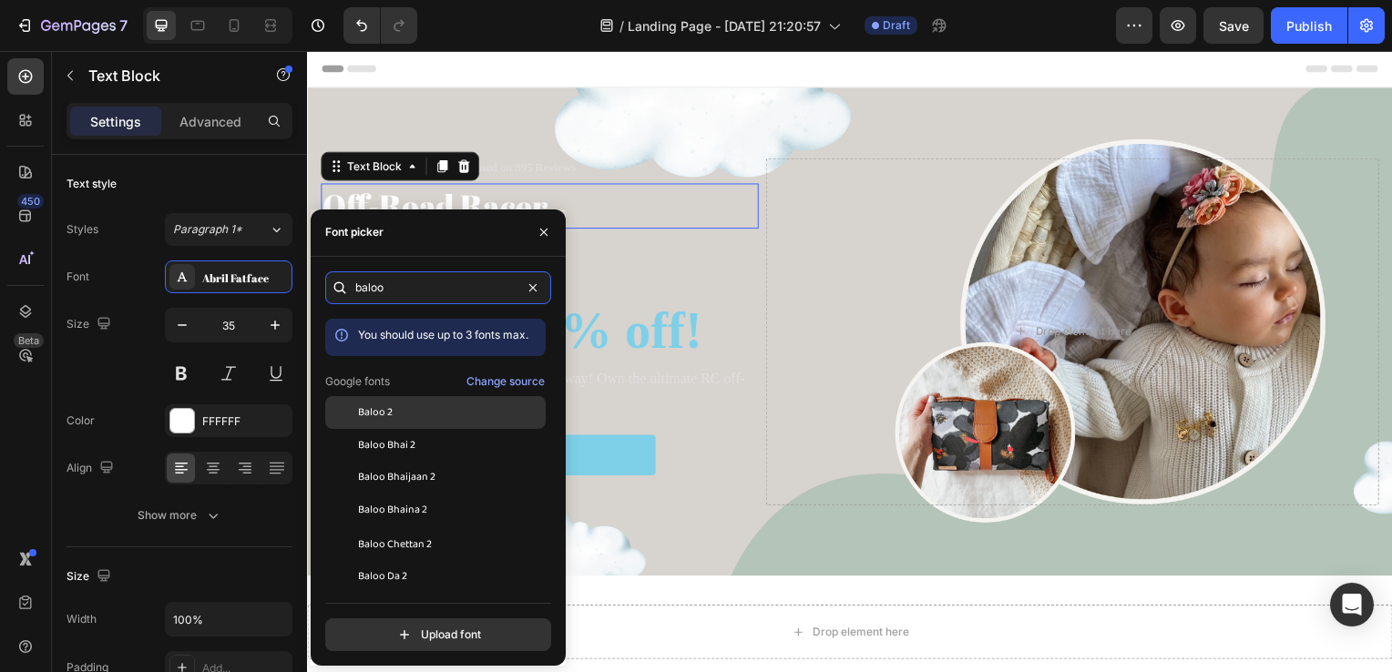
type input "baloo"
click at [399, 419] on div "Baloo 2" at bounding box center [450, 412] width 184 height 16
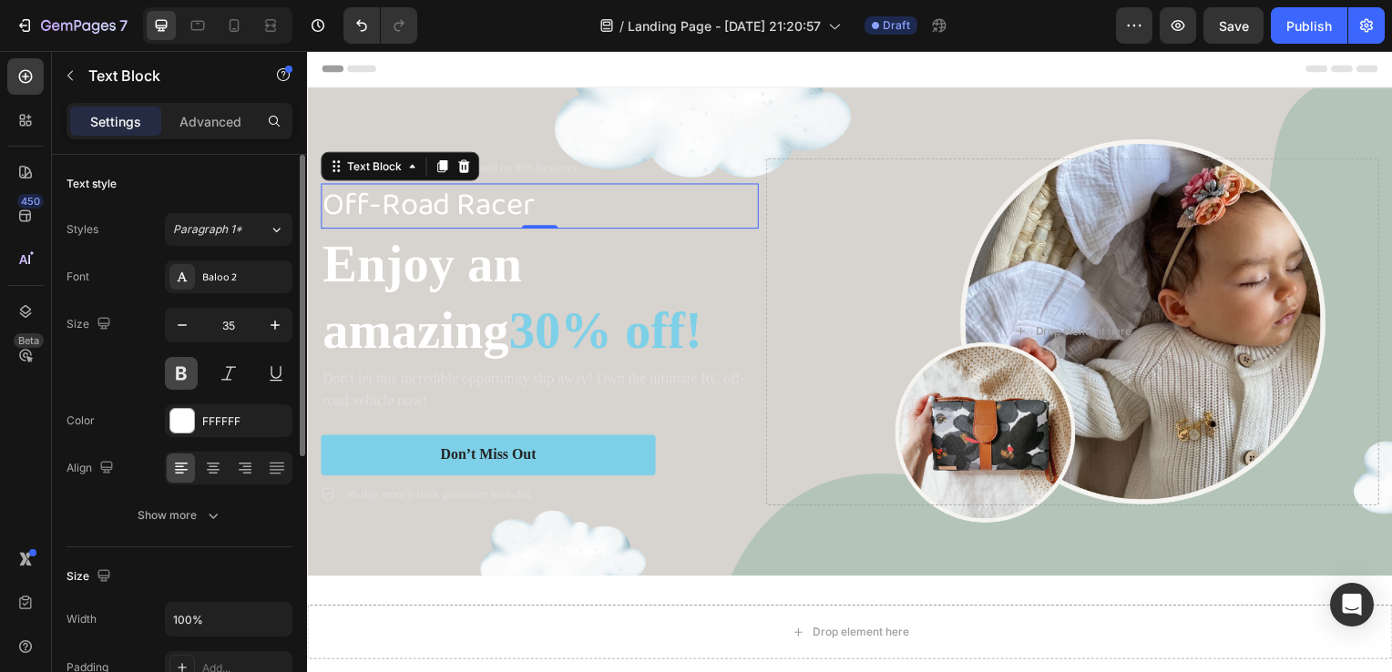
click at [189, 370] on button at bounding box center [181, 373] width 33 height 33
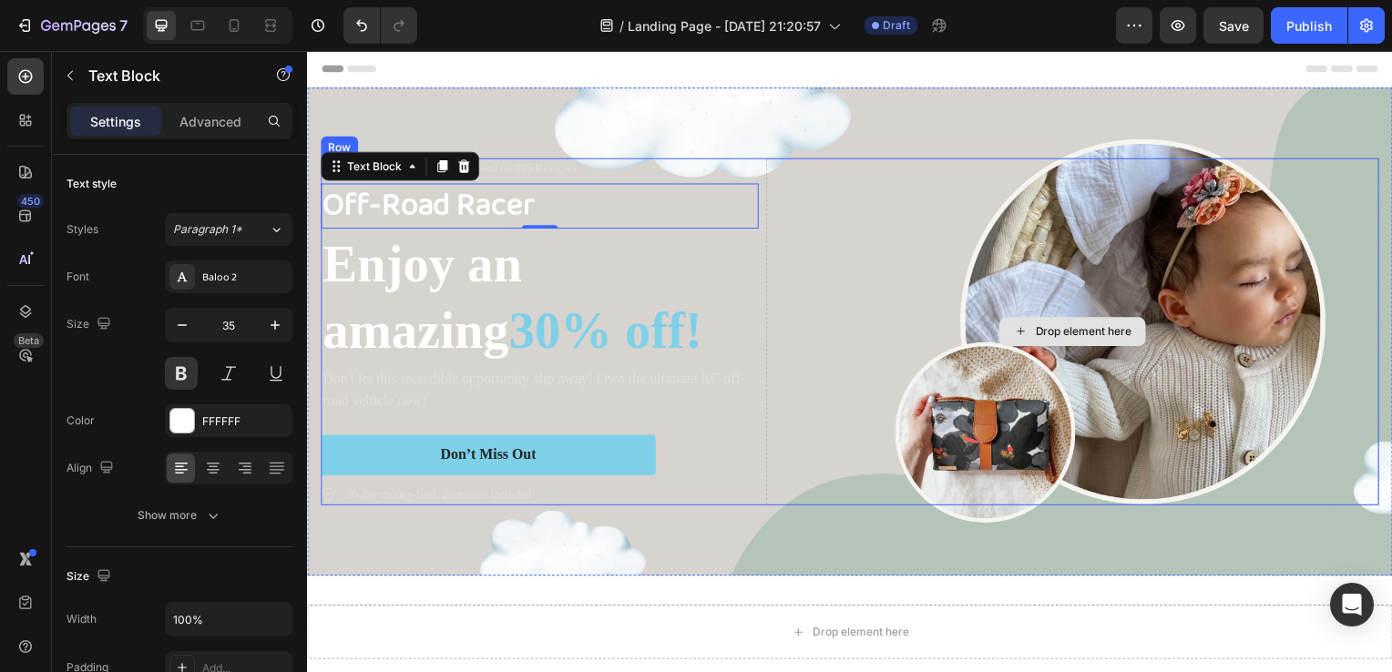
click at [913, 321] on div "Drop element here" at bounding box center [1077, 334] width 617 height 351
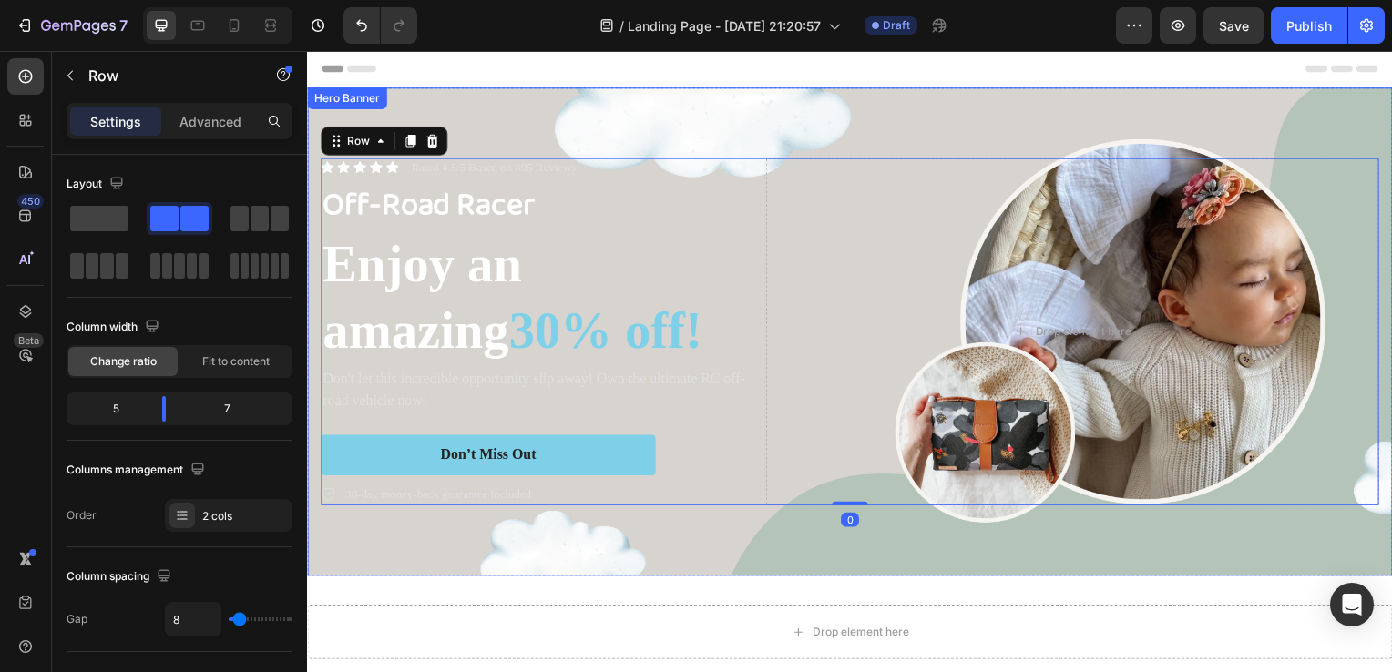
click at [813, 92] on div "Background Image" at bounding box center [853, 334] width 1093 height 492
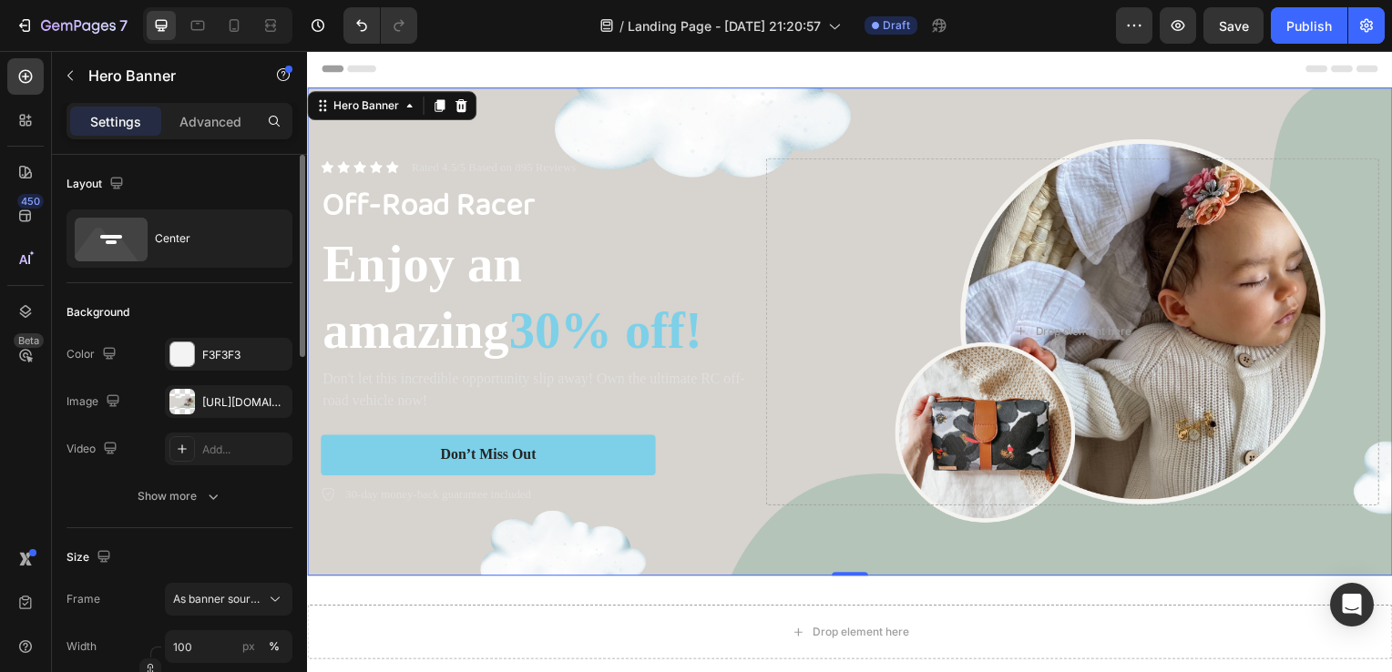
click at [210, 417] on div "The changes might be hidden by the image and the video. Color F3F3F3 Image [URL…" at bounding box center [179, 401] width 226 height 127
click at [197, 409] on div "[URL][DOMAIN_NAME]" at bounding box center [228, 401] width 127 height 33
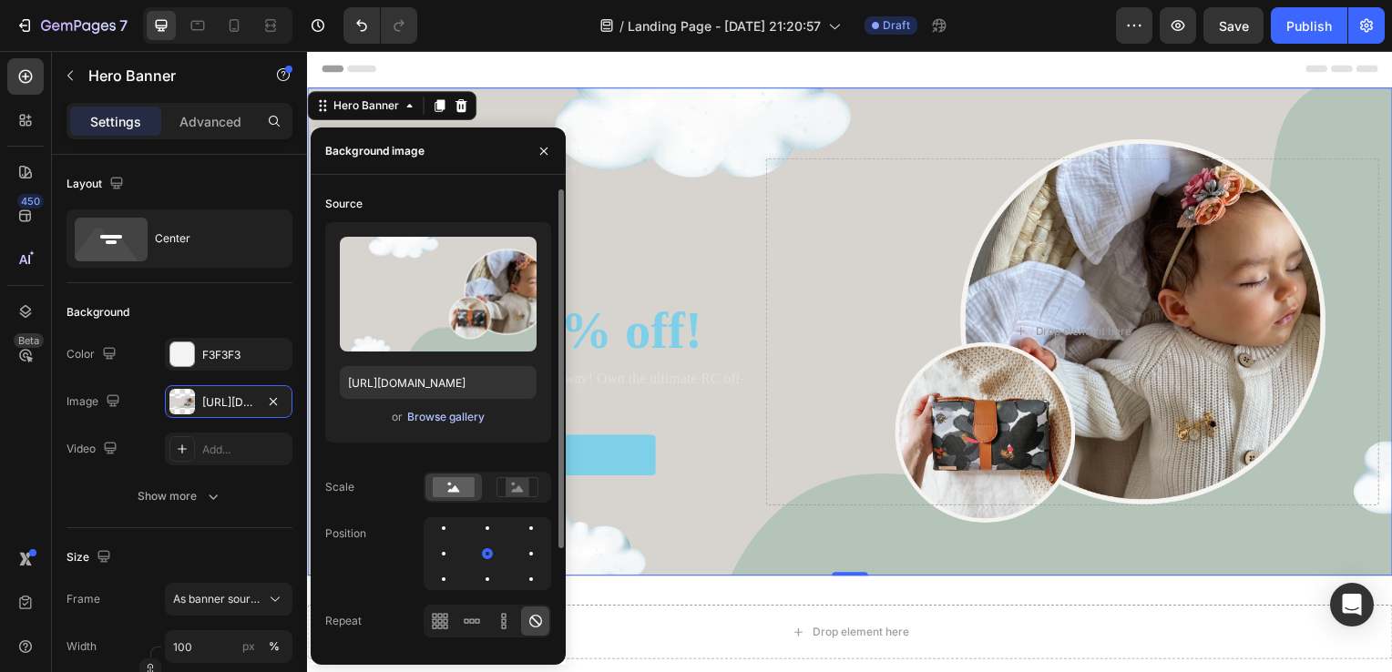
click at [446, 409] on div "Browse gallery" at bounding box center [445, 417] width 77 height 16
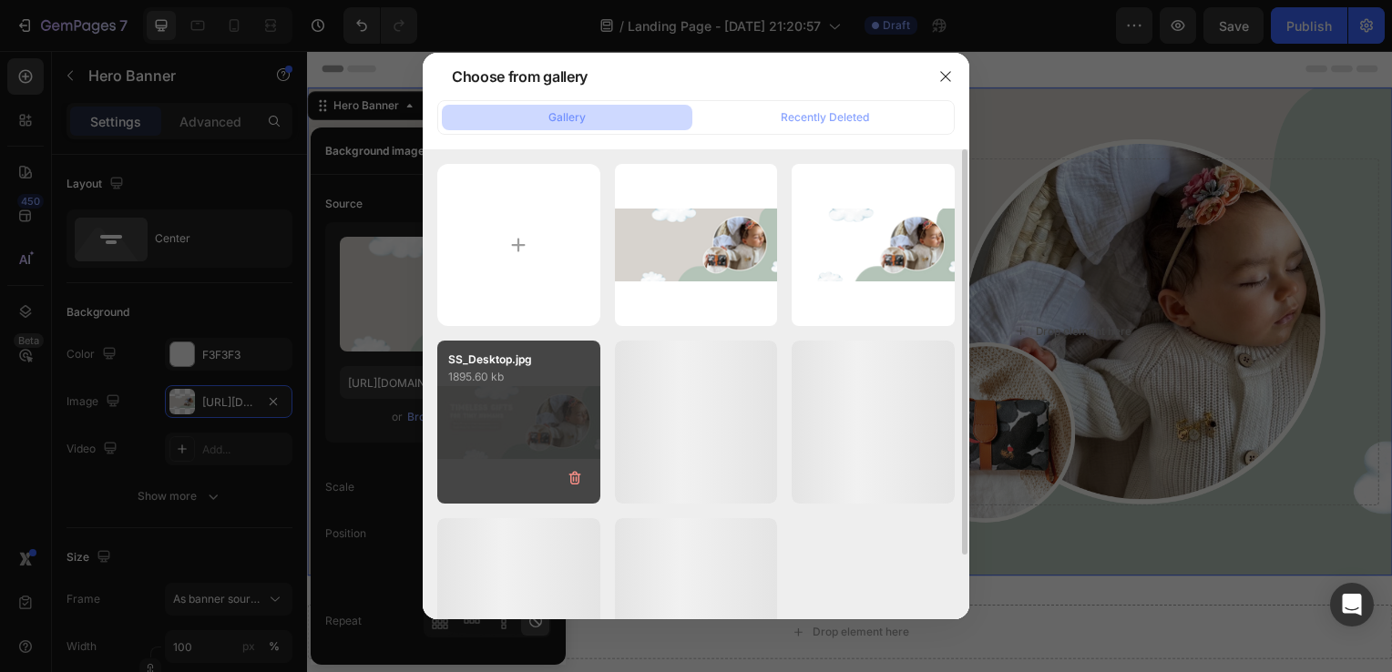
click at [558, 400] on div "SS_Desktop.jpg 1895.60 kb" at bounding box center [518, 422] width 163 height 163
type input "[URL][DOMAIN_NAME]"
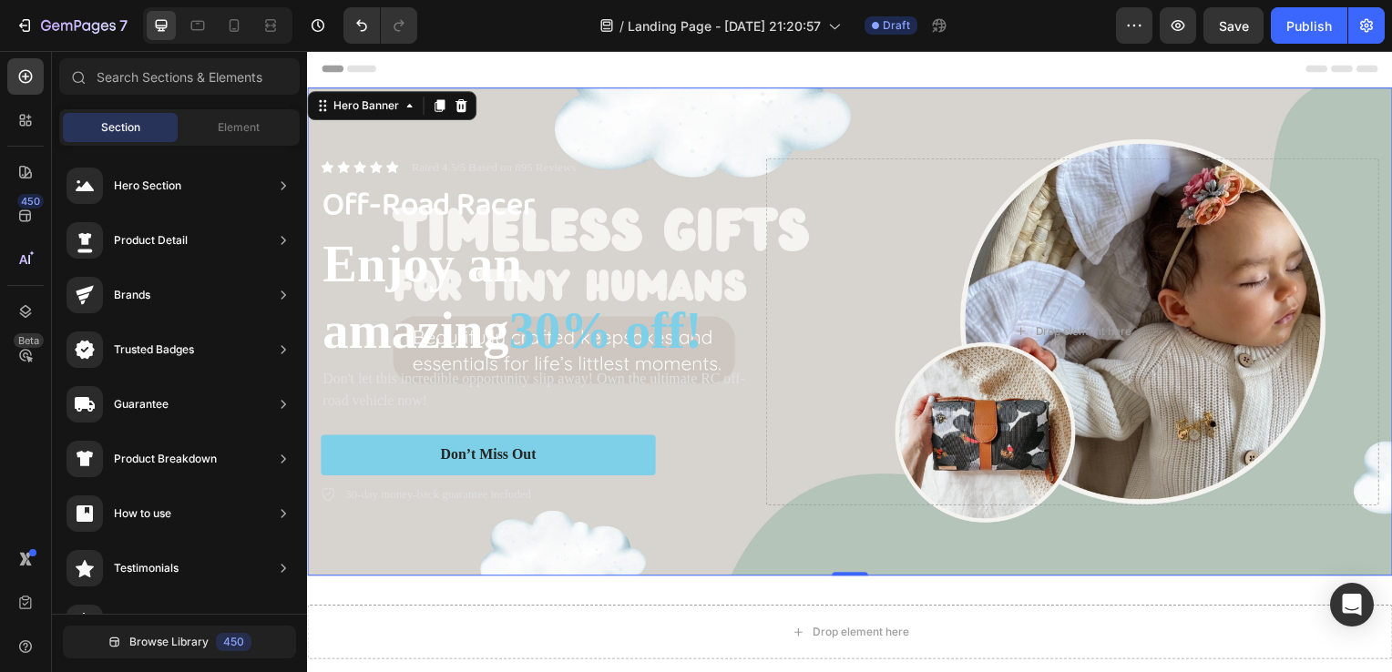
click at [775, 78] on div "Header" at bounding box center [853, 69] width 1064 height 36
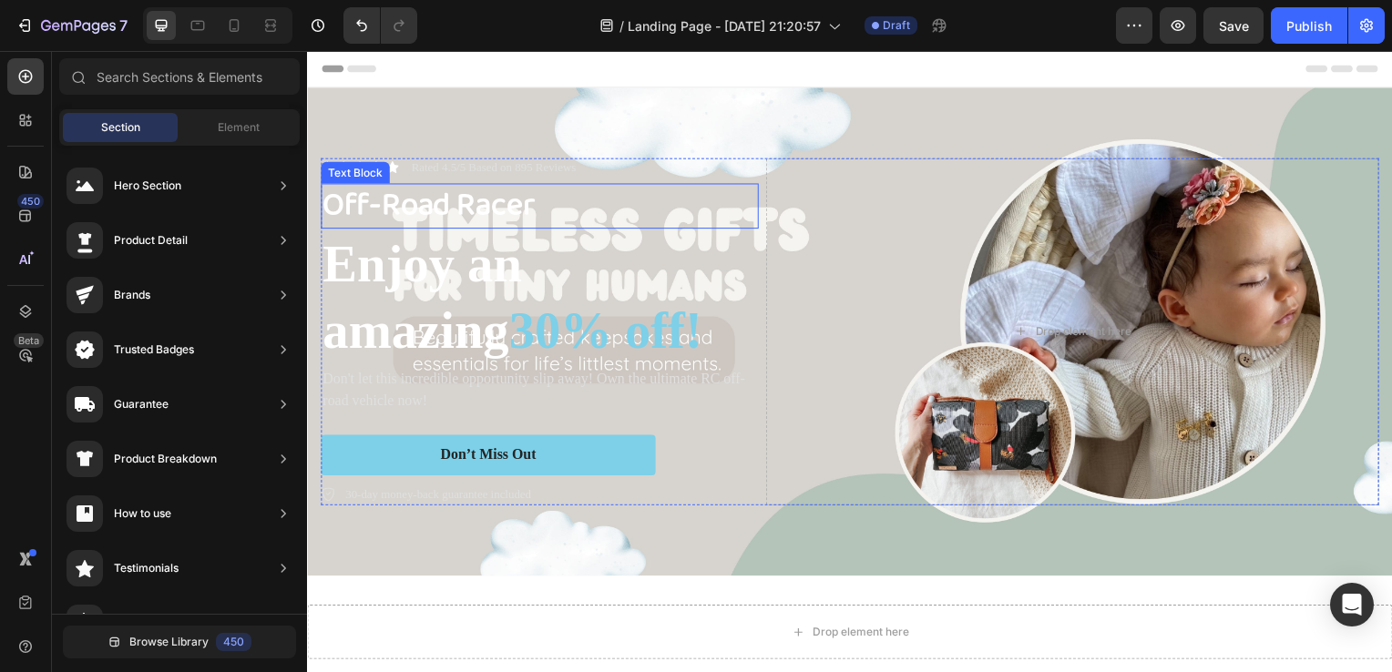
click at [455, 215] on p "Off-Road Racer" at bounding box center [540, 208] width 437 height 42
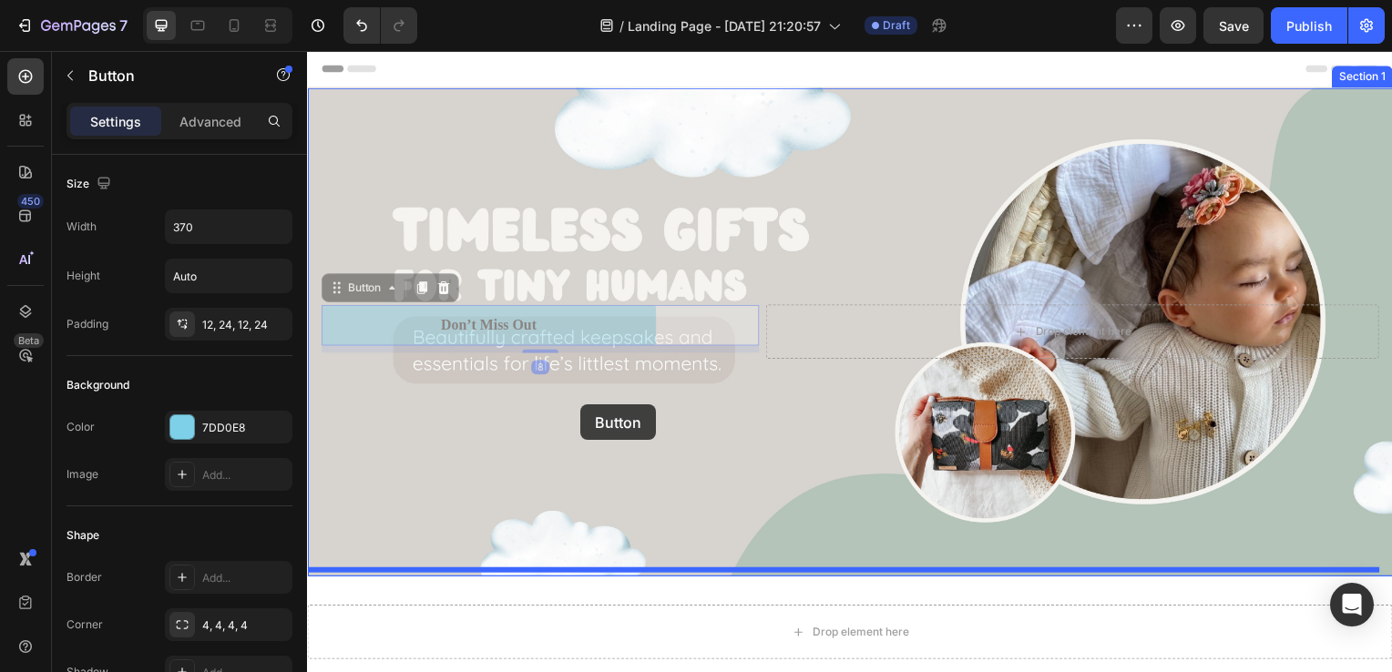
drag, startPoint x: 570, startPoint y: 333, endPoint x: 582, endPoint y: 407, distance: 74.7
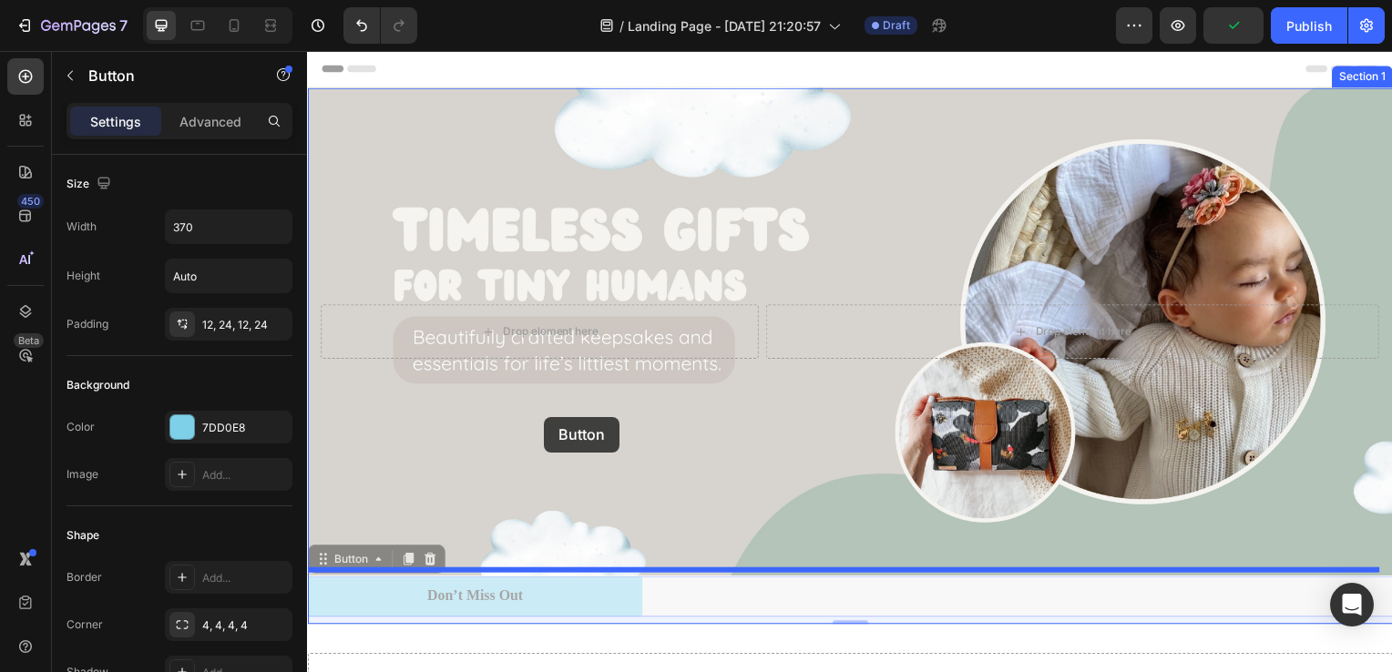
drag, startPoint x: 573, startPoint y: 590, endPoint x: 544, endPoint y: 416, distance: 176.4
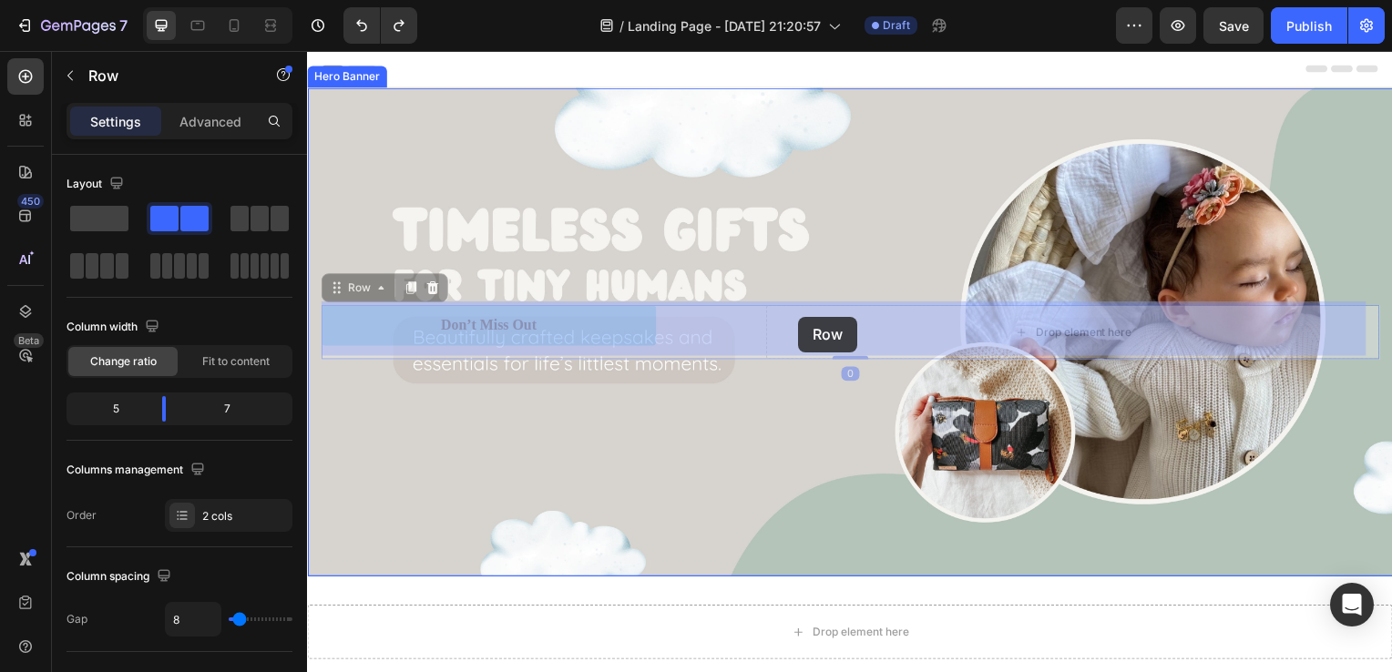
drag, startPoint x: 771, startPoint y: 302, endPoint x: 801, endPoint y: 319, distance: 34.2
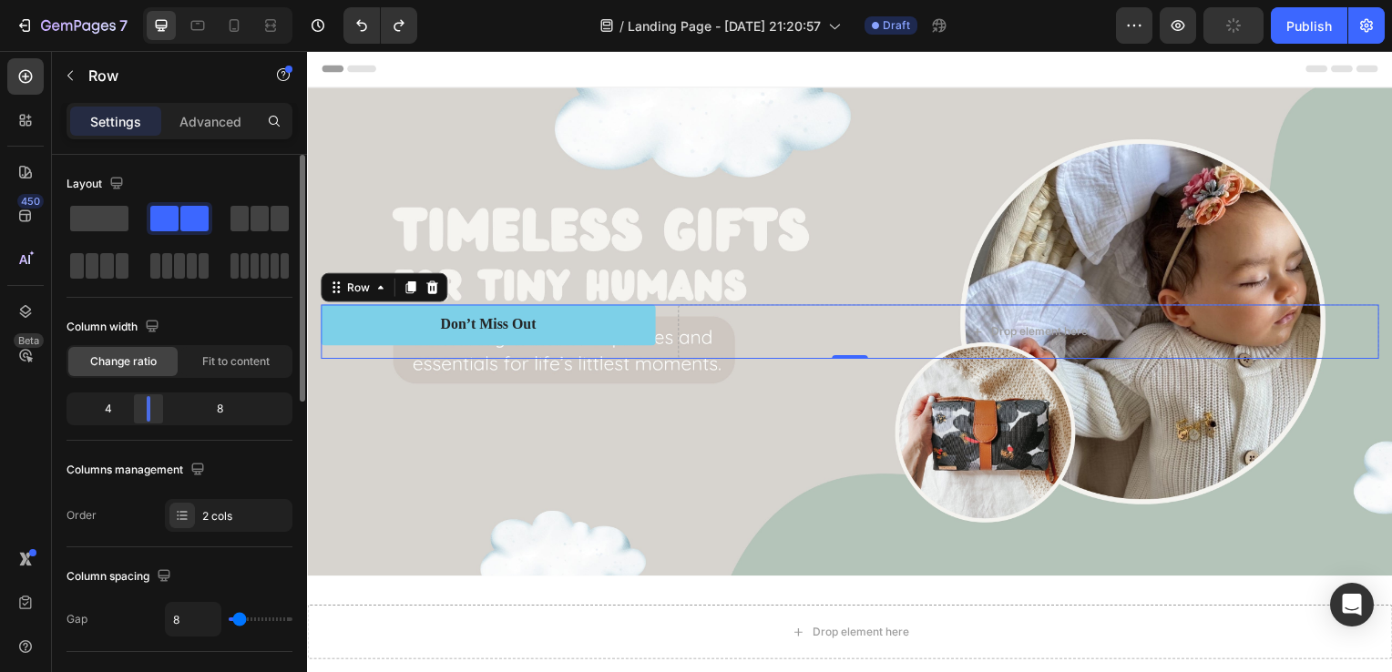
drag, startPoint x: 153, startPoint y: 413, endPoint x: 138, endPoint y: 413, distance: 15.5
click at [138, 0] on body "7 / Landing Page - [DATE] 21:20:57 Draft Preview Publish 450 Beta Sections(30) …" at bounding box center [696, 0] width 1392 height 0
click at [91, 224] on span at bounding box center [99, 218] width 58 height 25
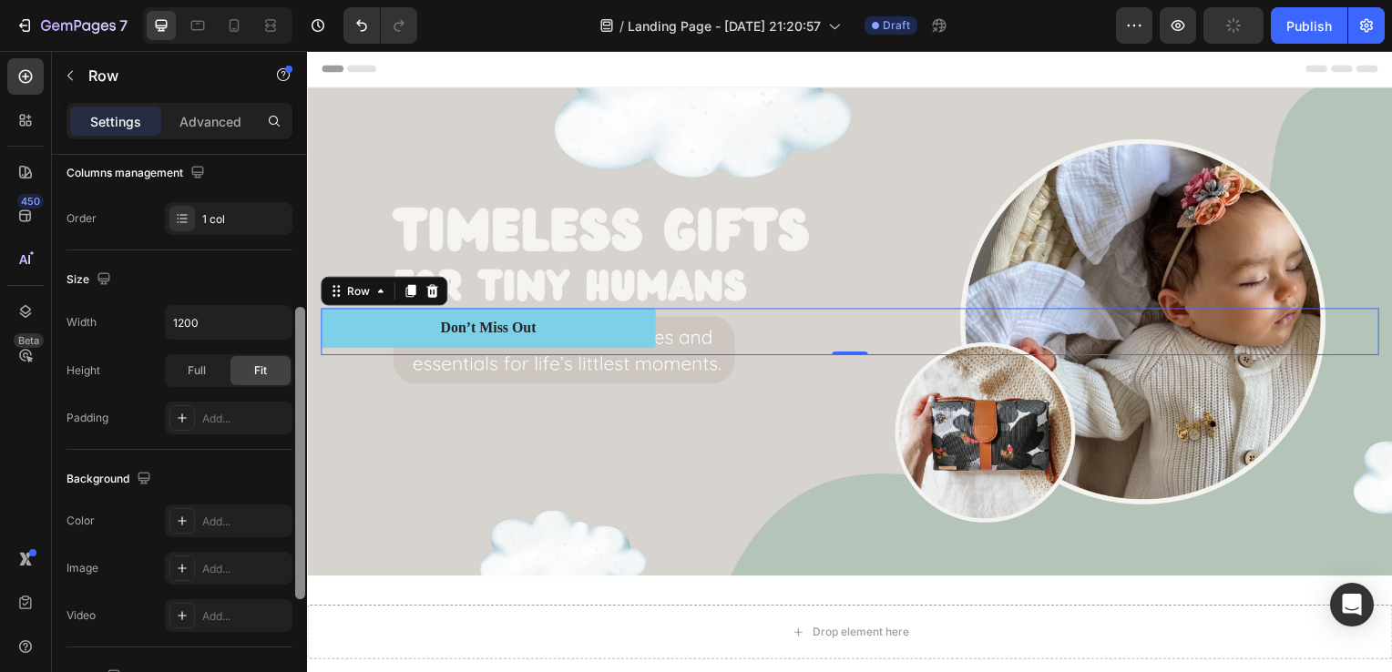
scroll to position [299, 0]
drag, startPoint x: 302, startPoint y: 421, endPoint x: 300, endPoint y: 575, distance: 153.9
click at [300, 575] on div at bounding box center [300, 454] width 10 height 292
click at [197, 319] on input "1200" at bounding box center [229, 320] width 126 height 33
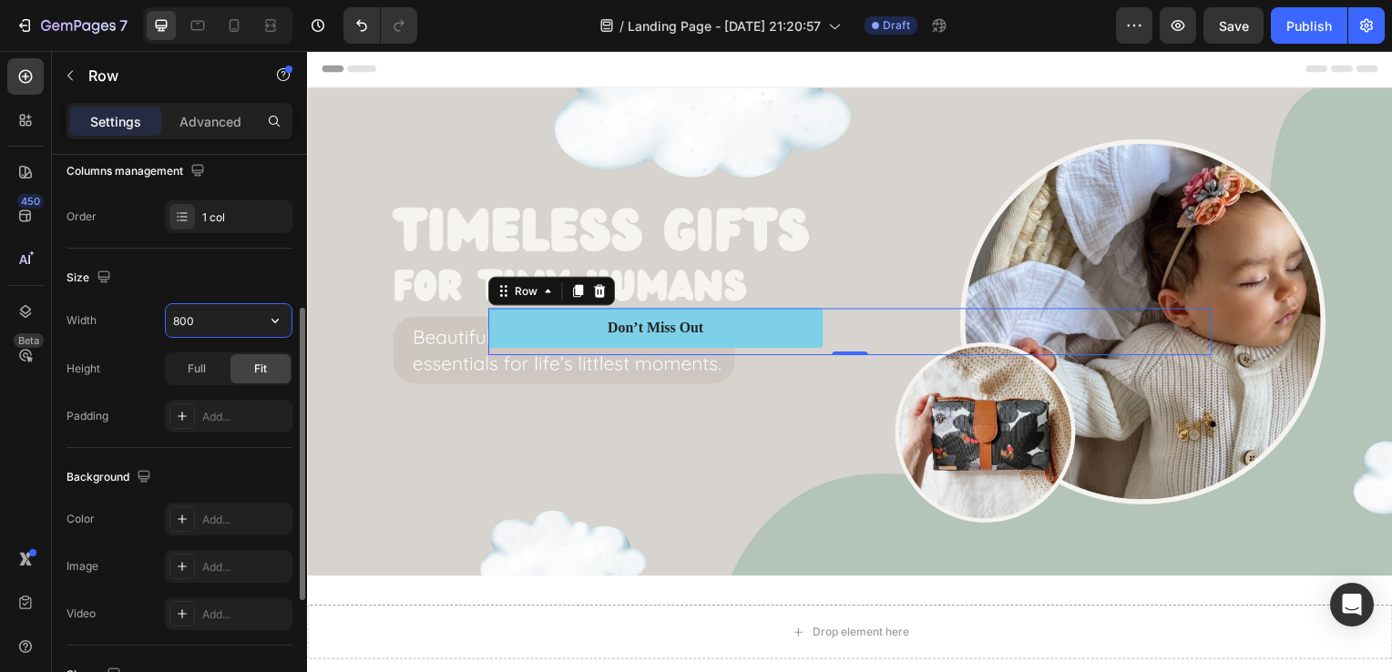
drag, startPoint x: 197, startPoint y: 319, endPoint x: 99, endPoint y: 333, distance: 98.5
click at [99, 333] on div "Width 800" at bounding box center [179, 320] width 226 height 35
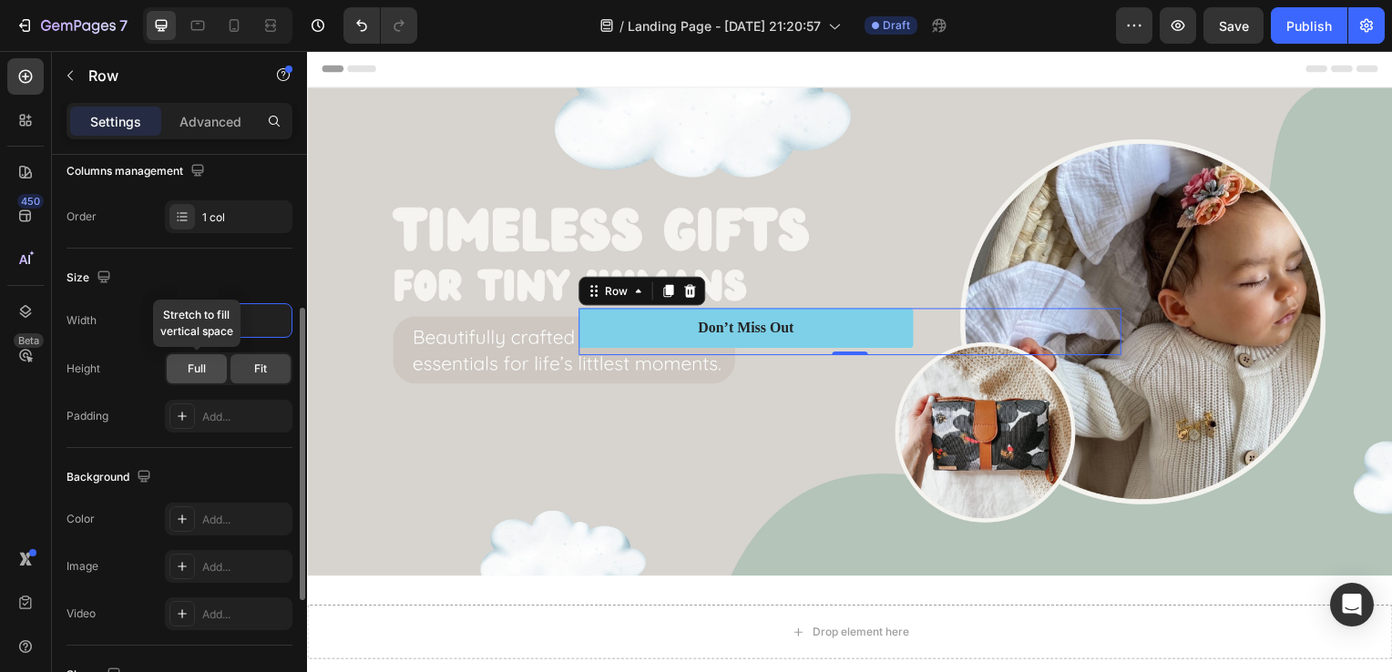
type input "600"
click at [210, 366] on div "Full" at bounding box center [197, 368] width 60 height 29
click at [254, 369] on span "Fit" at bounding box center [260, 369] width 13 height 16
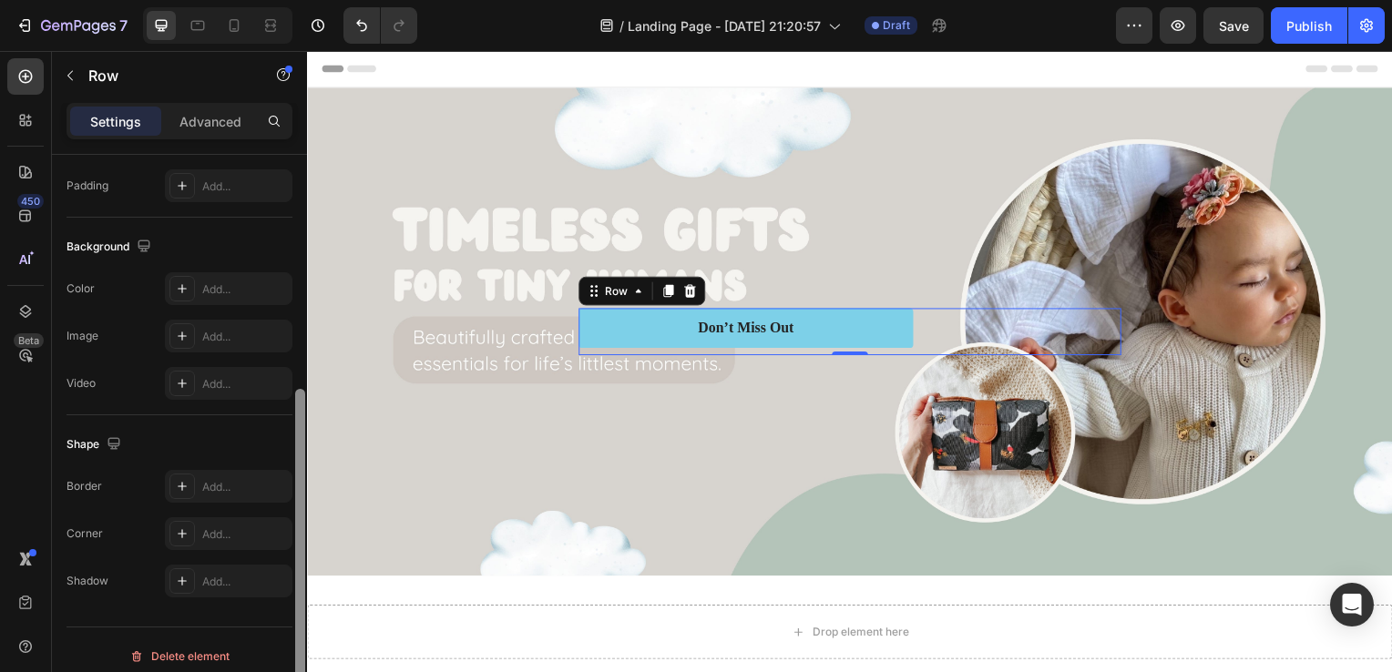
scroll to position [539, 0]
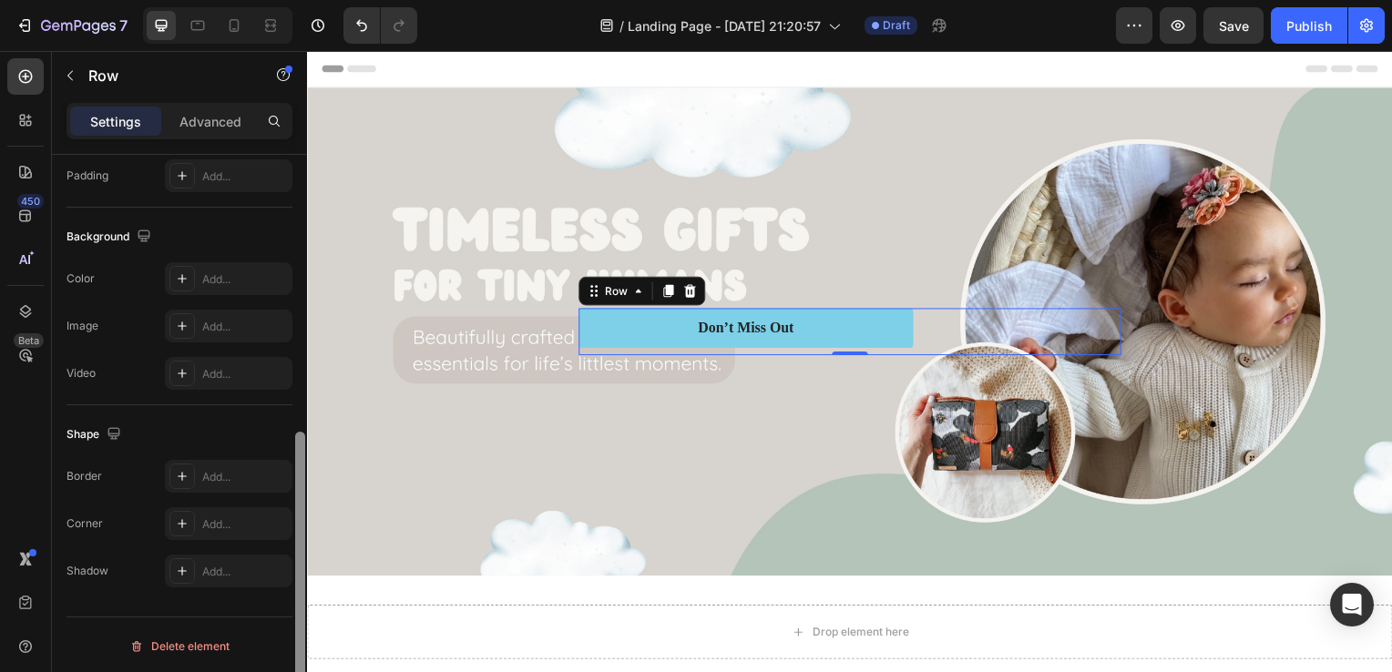
drag, startPoint x: 302, startPoint y: 409, endPoint x: 304, endPoint y: 607, distance: 198.5
click at [304, 607] on div at bounding box center [300, 578] width 10 height 292
click at [189, 482] on div at bounding box center [181, 476] width 25 height 25
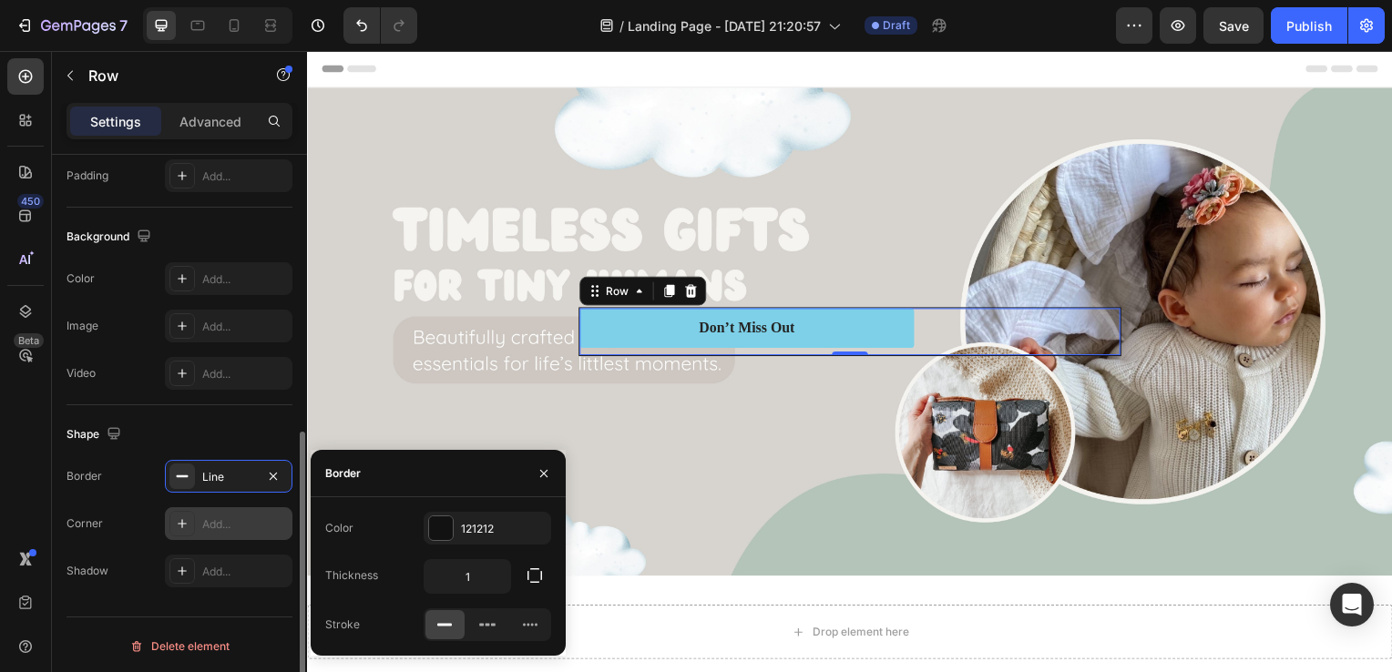
click at [248, 527] on div "Add..." at bounding box center [245, 524] width 86 height 16
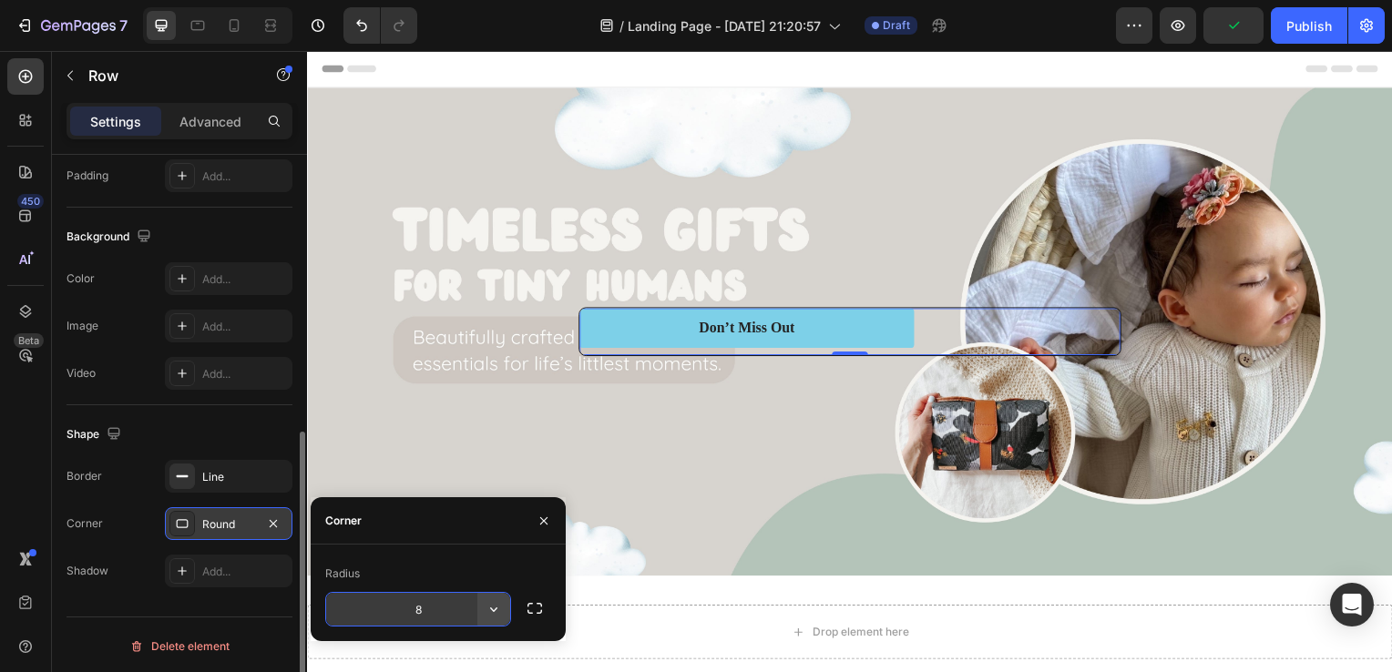
click at [488, 616] on icon "button" at bounding box center [493, 609] width 18 height 18
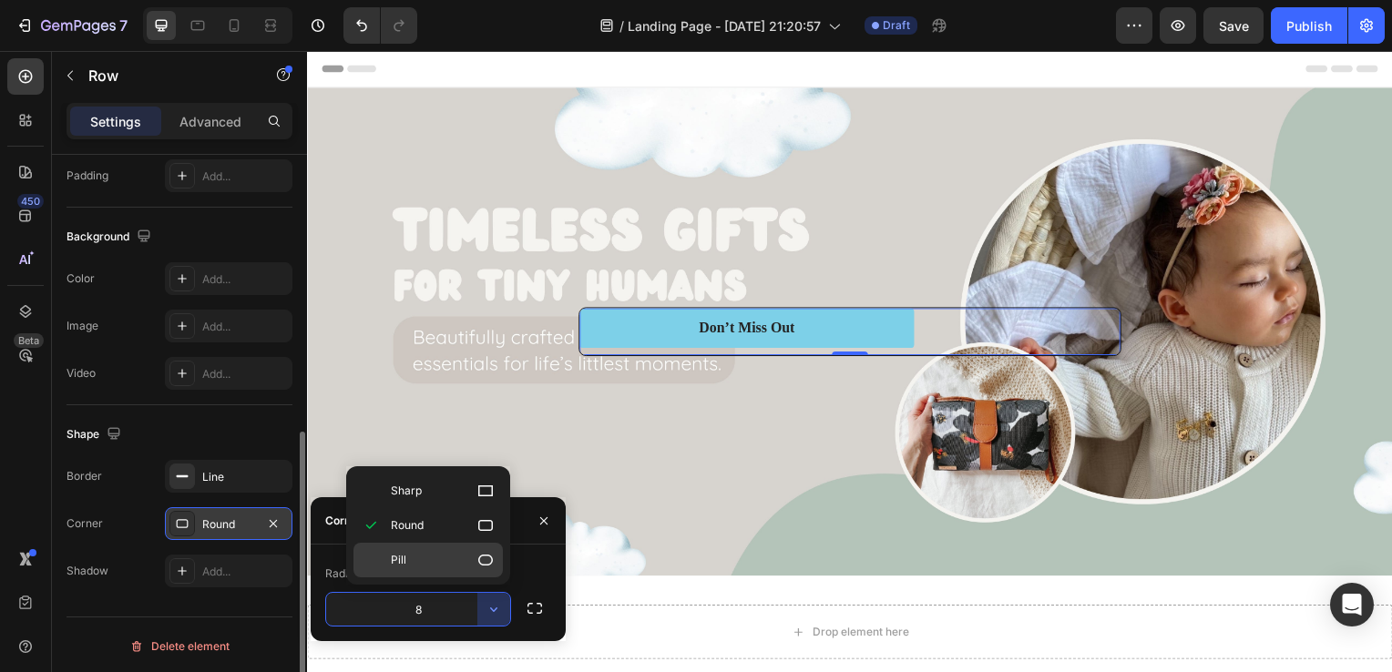
click at [440, 557] on p "Pill" at bounding box center [443, 560] width 104 height 18
type input "9999"
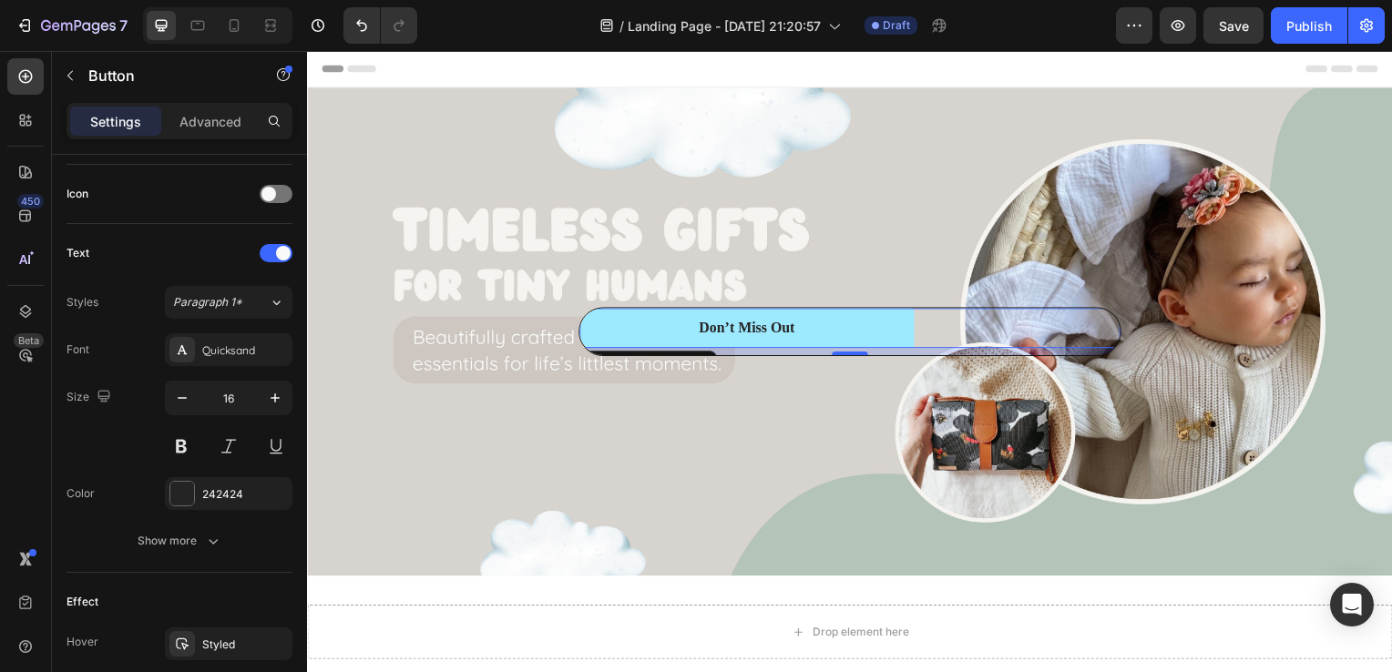
scroll to position [0, 0]
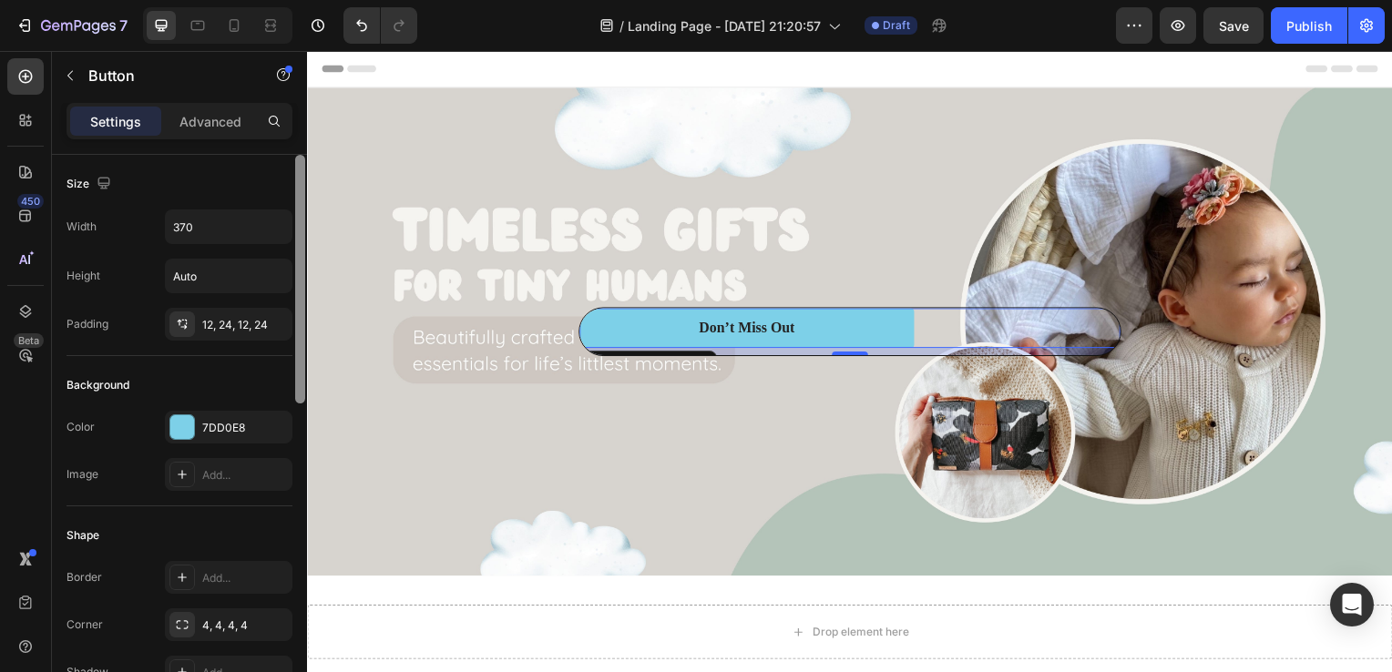
drag, startPoint x: 602, startPoint y: 460, endPoint x: 308, endPoint y: 83, distance: 478.2
click at [220, 107] on div "Advanced" at bounding box center [210, 121] width 91 height 29
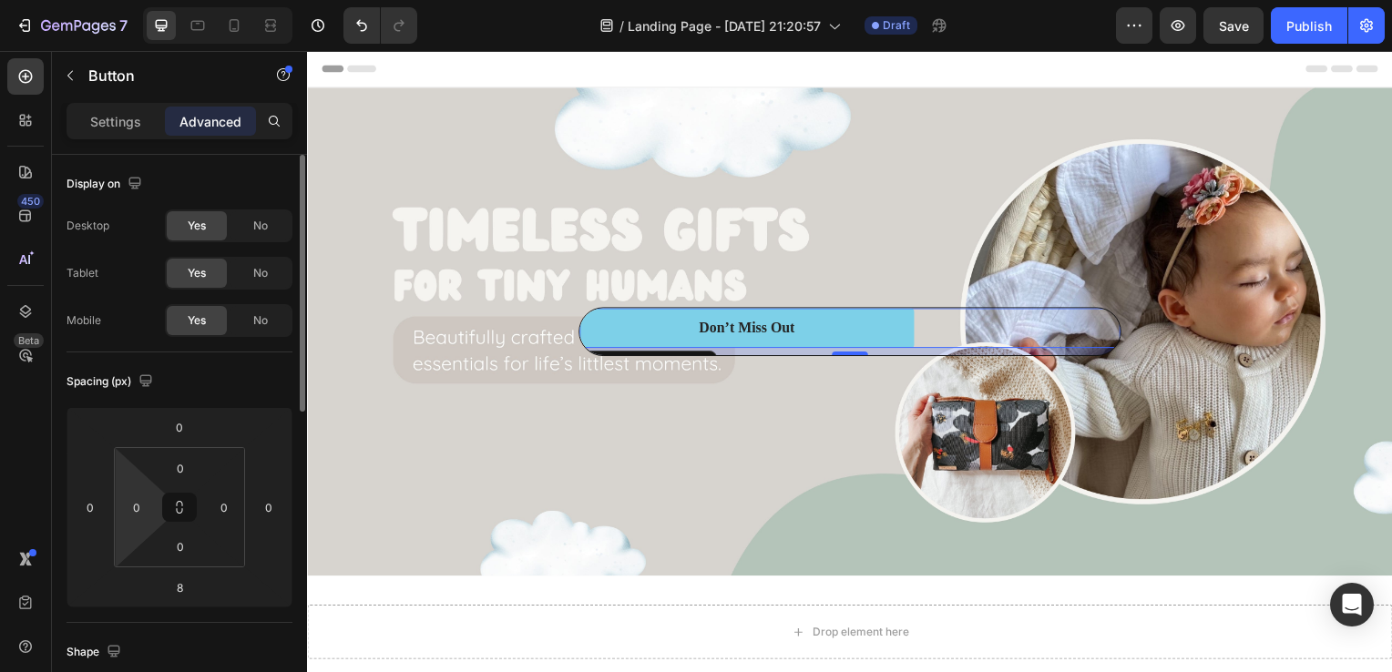
drag, startPoint x: 178, startPoint y: 512, endPoint x: 133, endPoint y: 545, distance: 56.1
click at [133, 545] on div "0 0 0 0" at bounding box center [179, 507] width 131 height 120
click at [133, 0] on html "7 / Landing Page - [DATE] 21:20:57 Draft Preview Save Publish 450 Beta Sections…" at bounding box center [696, 0] width 1392 height 0
click at [87, 503] on input "0" at bounding box center [89, 507] width 27 height 27
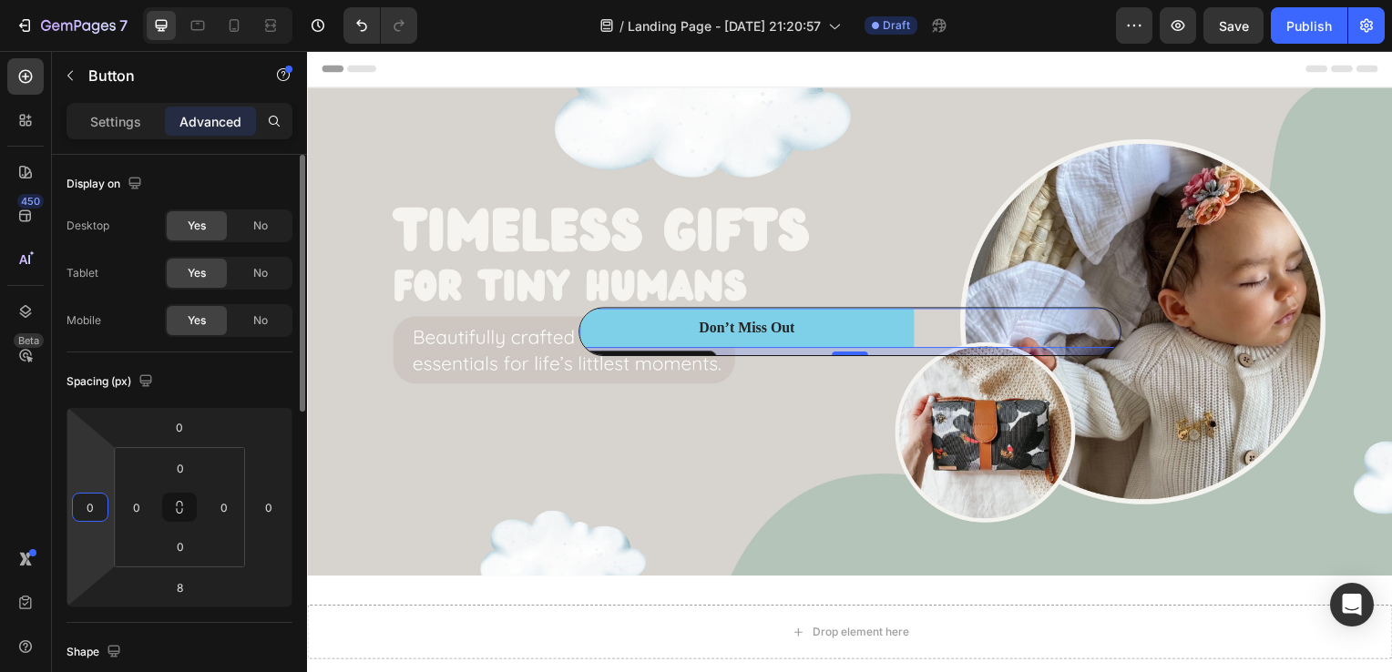
click at [87, 503] on input "0" at bounding box center [89, 507] width 27 height 27
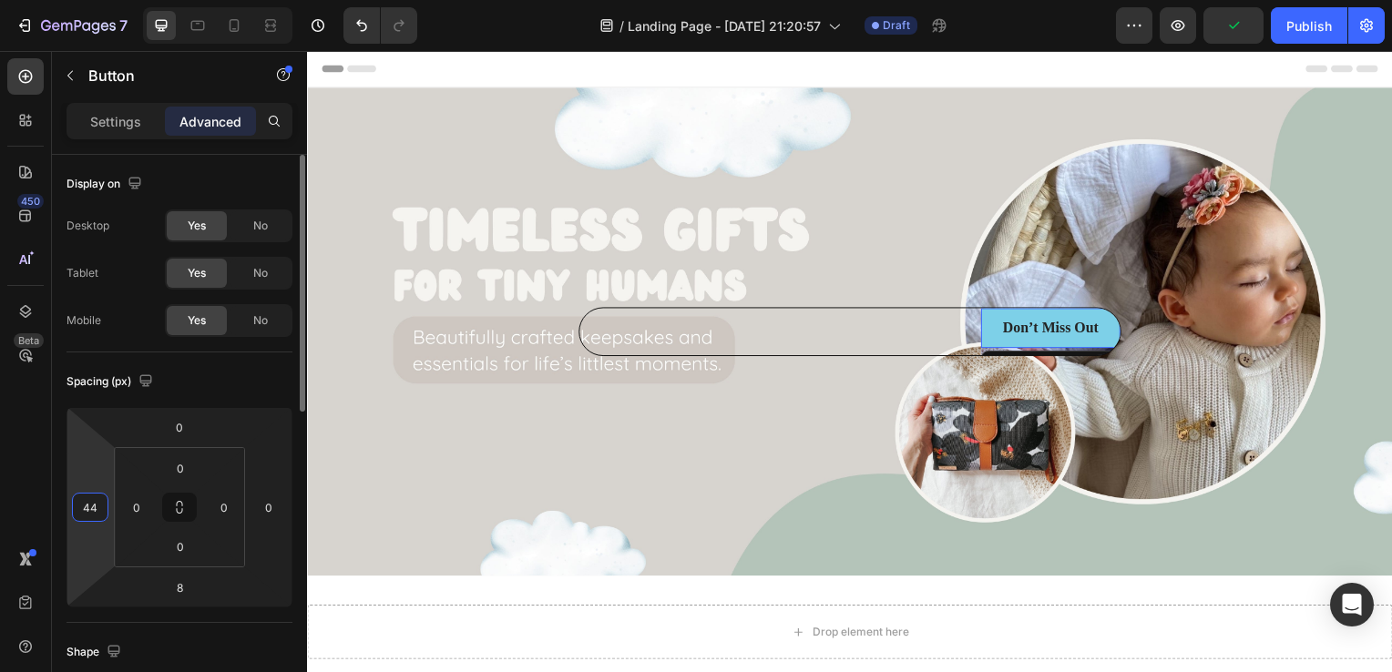
type input "4"
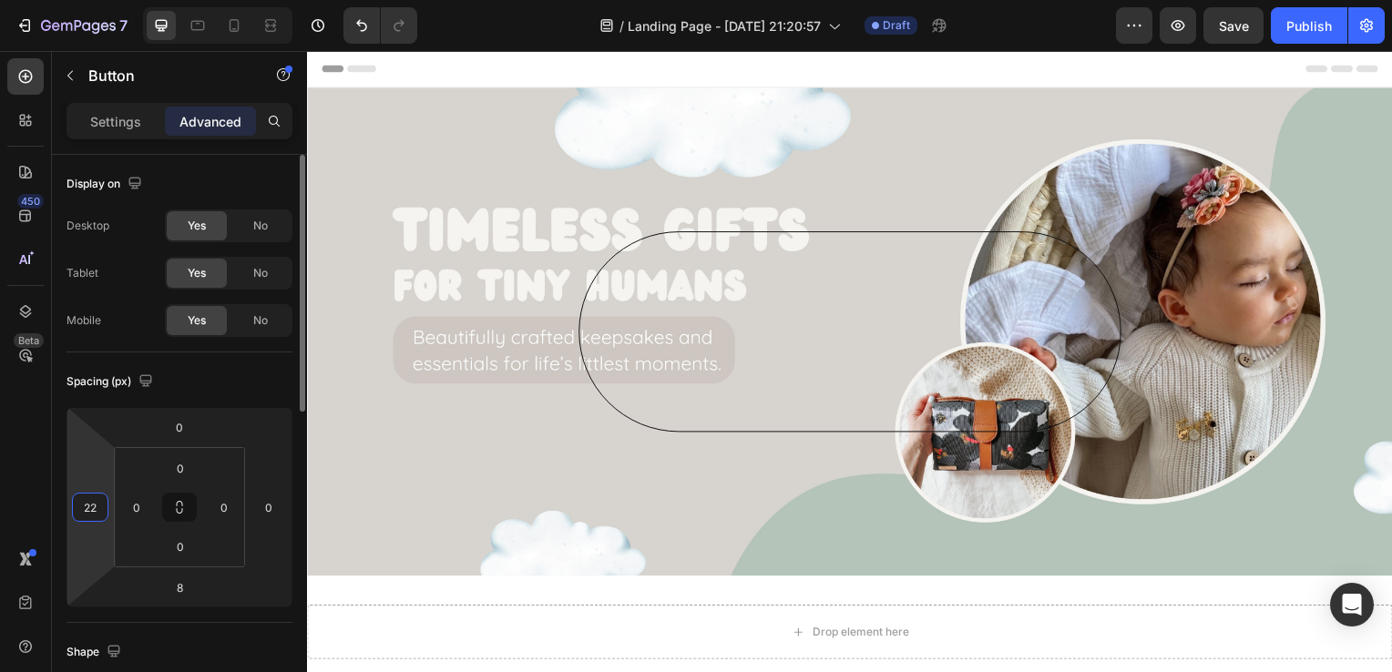
type input "2"
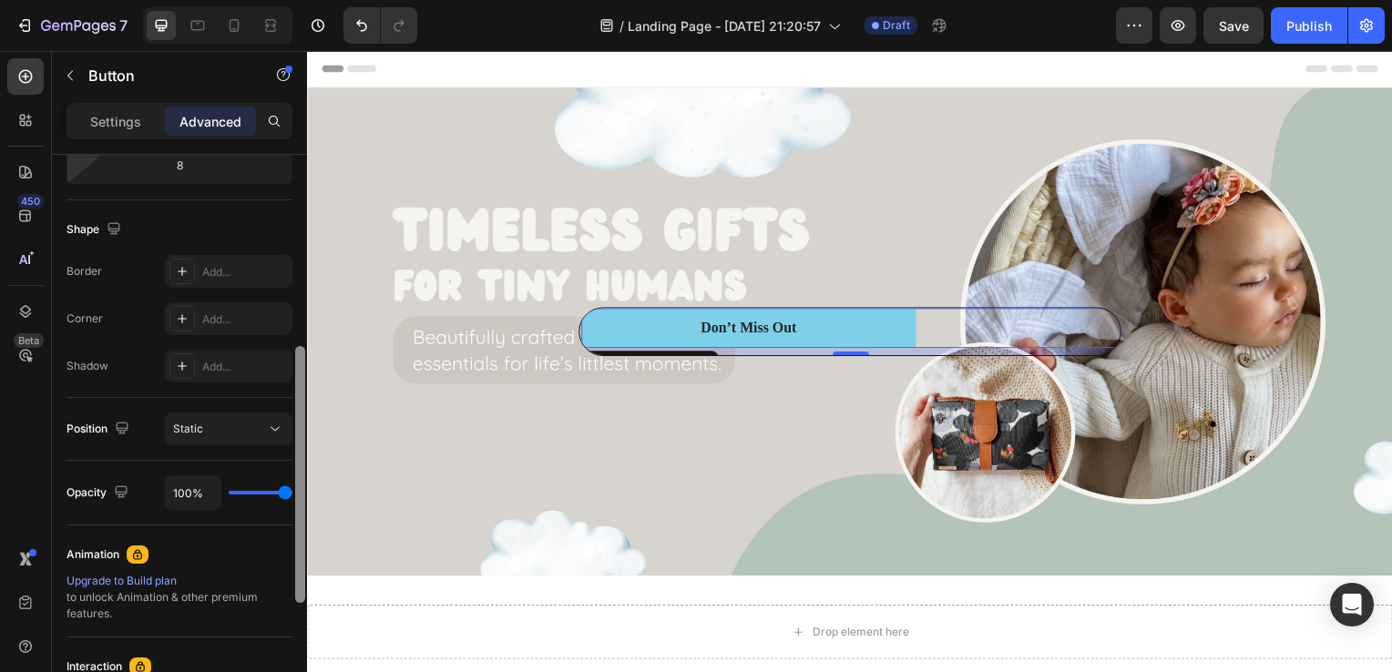
scroll to position [424, 0]
drag, startPoint x: 298, startPoint y: 396, endPoint x: 299, endPoint y: 588, distance: 192.2
click at [299, 588] on div at bounding box center [300, 472] width 10 height 257
type input "0"
click at [205, 428] on div "Static" at bounding box center [219, 427] width 93 height 16
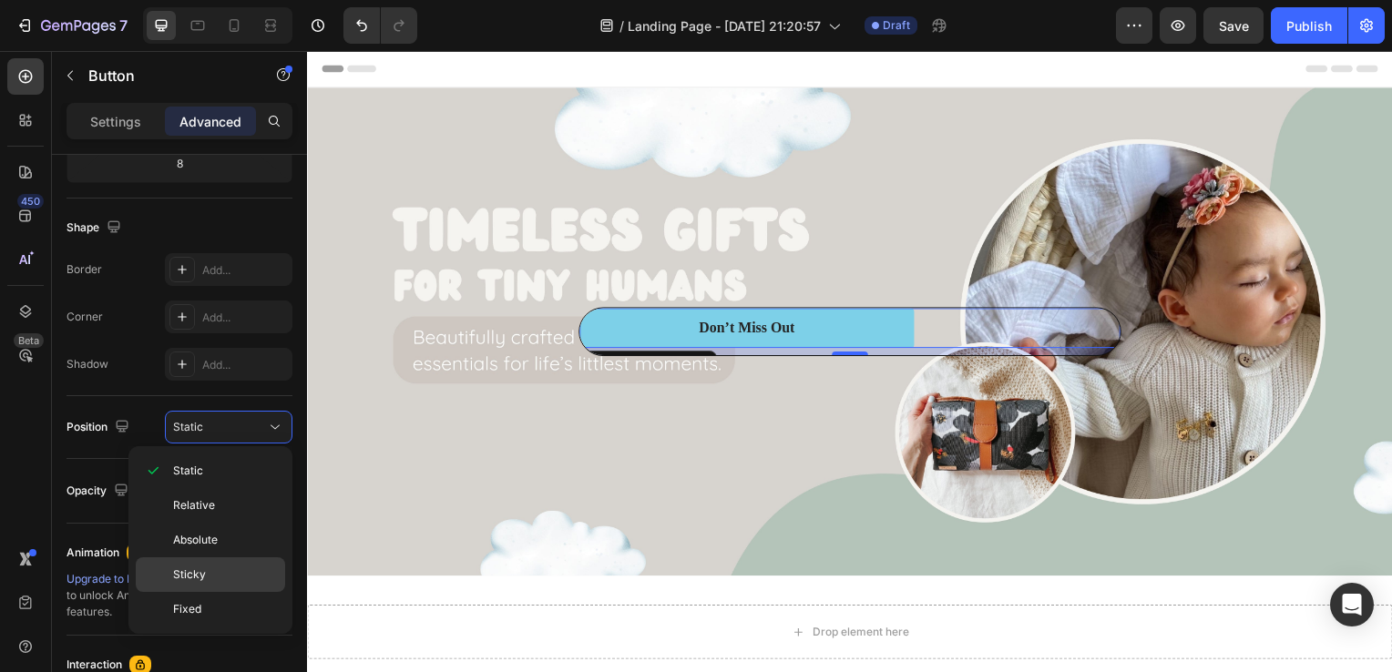
click at [206, 570] on p "Sticky" at bounding box center [225, 574] width 104 height 16
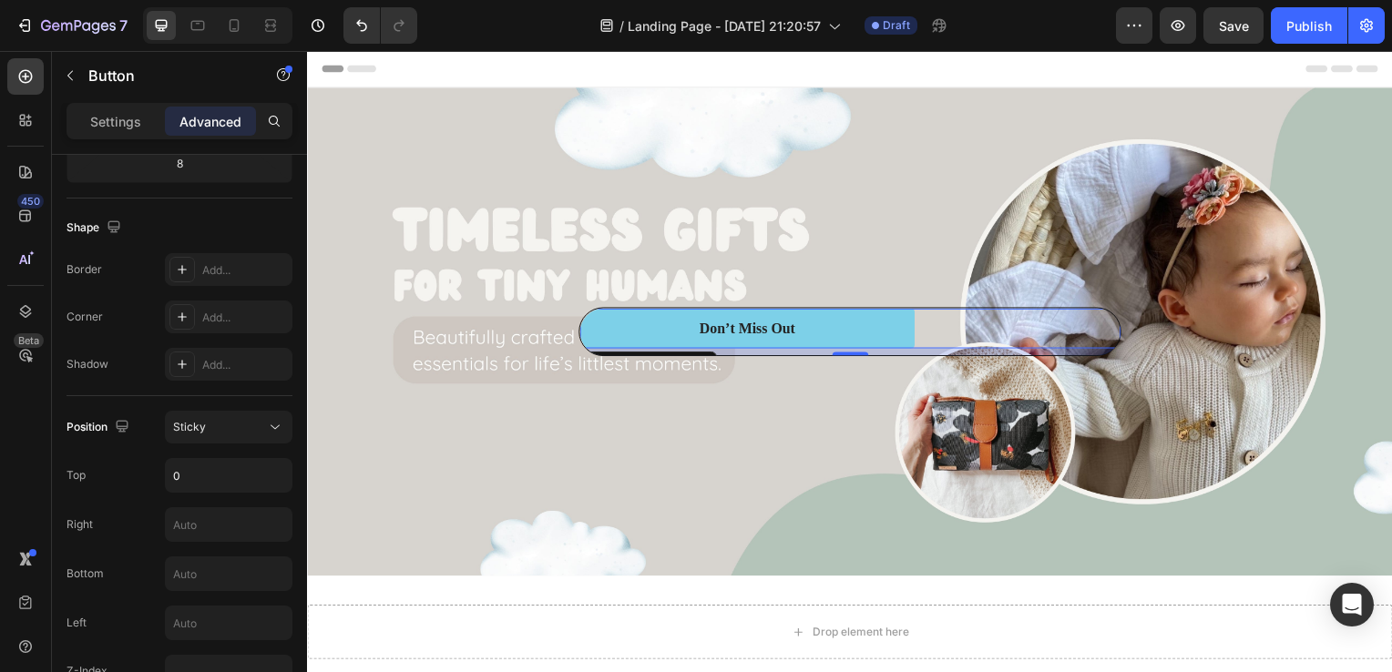
click at [206, 570] on div "450 Beta Sections(30) Elements(83) Section Element Hero Section Product Detail …" at bounding box center [153, 361] width 307 height 621
click at [222, 478] on input "0" at bounding box center [229, 475] width 126 height 33
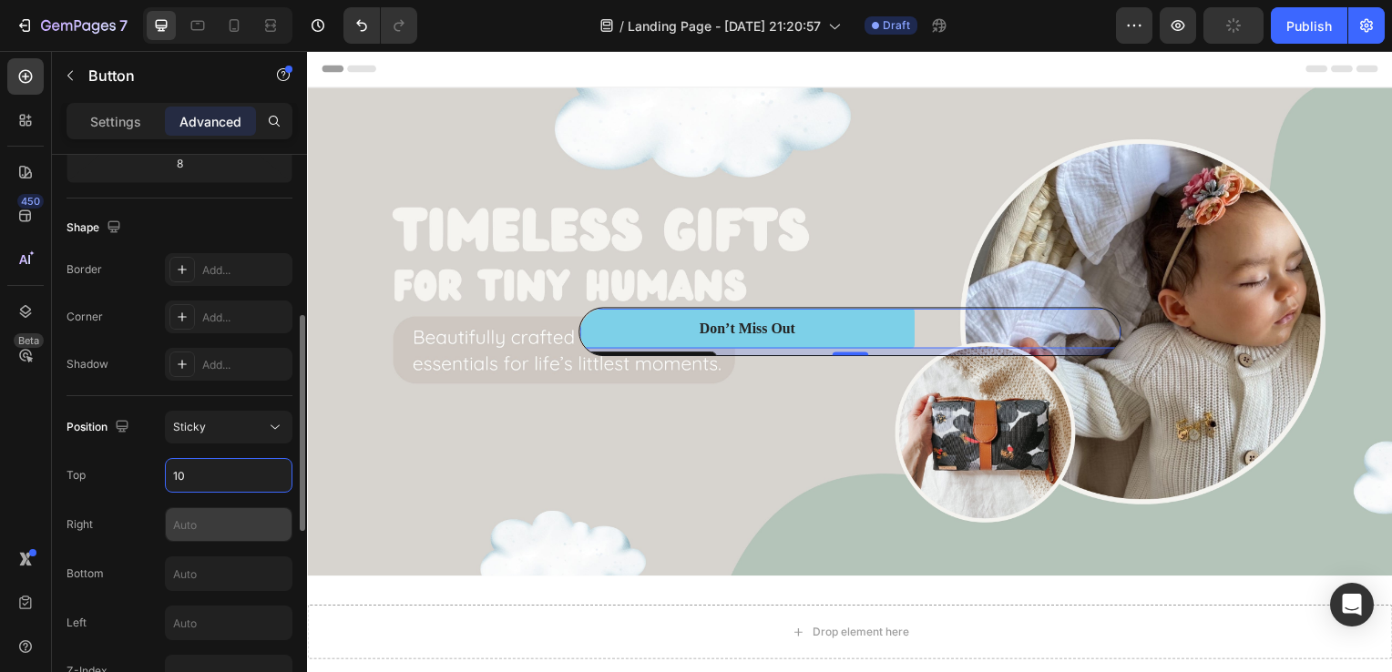
type input "10"
click at [197, 522] on input "text" at bounding box center [229, 524] width 126 height 33
type input "30"
click at [207, 483] on input "10" at bounding box center [229, 475] width 126 height 33
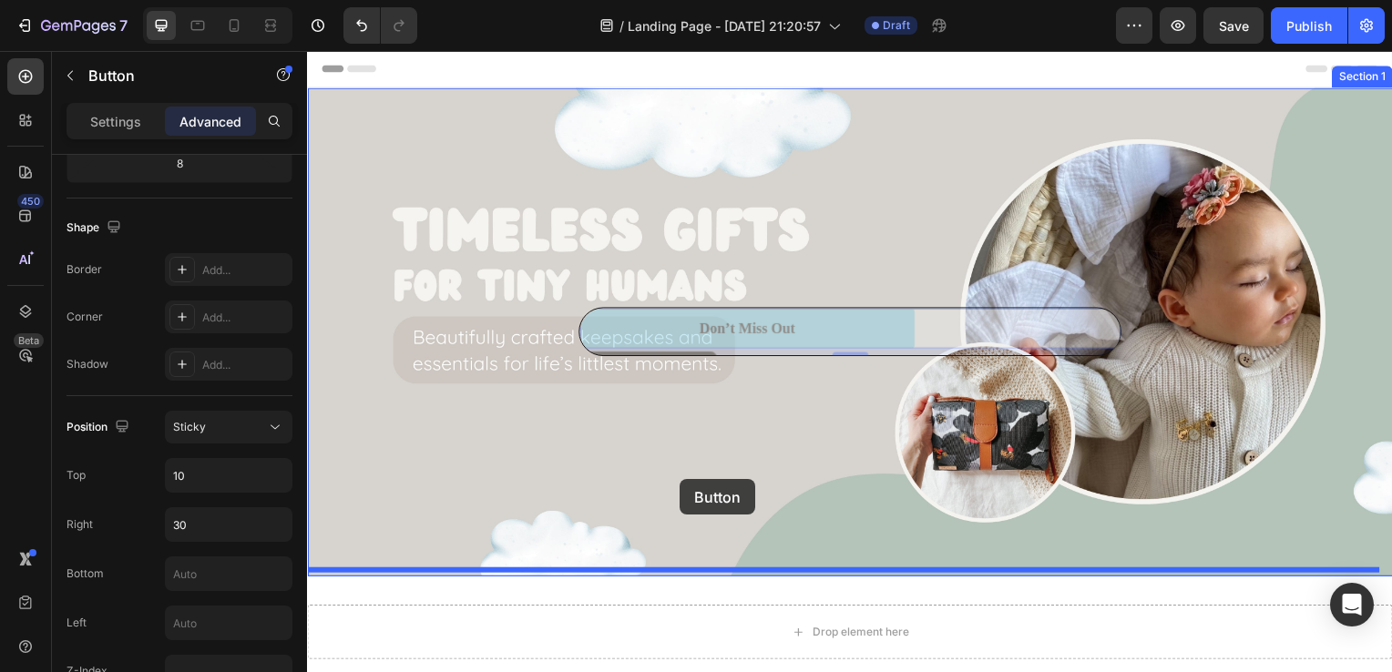
drag, startPoint x: 868, startPoint y: 336, endPoint x: 682, endPoint y: 483, distance: 236.7
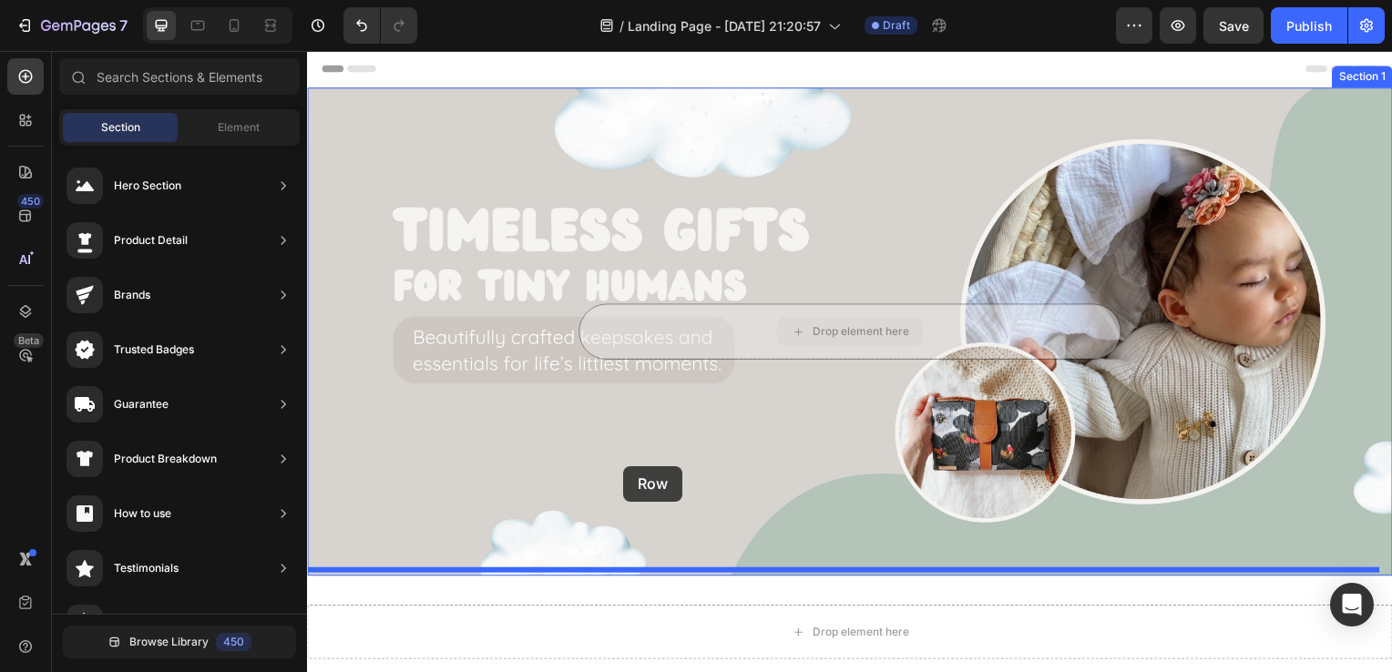
drag, startPoint x: 821, startPoint y: 340, endPoint x: 626, endPoint y: 469, distance: 233.9
